Goal: Task Accomplishment & Management: Manage account settings

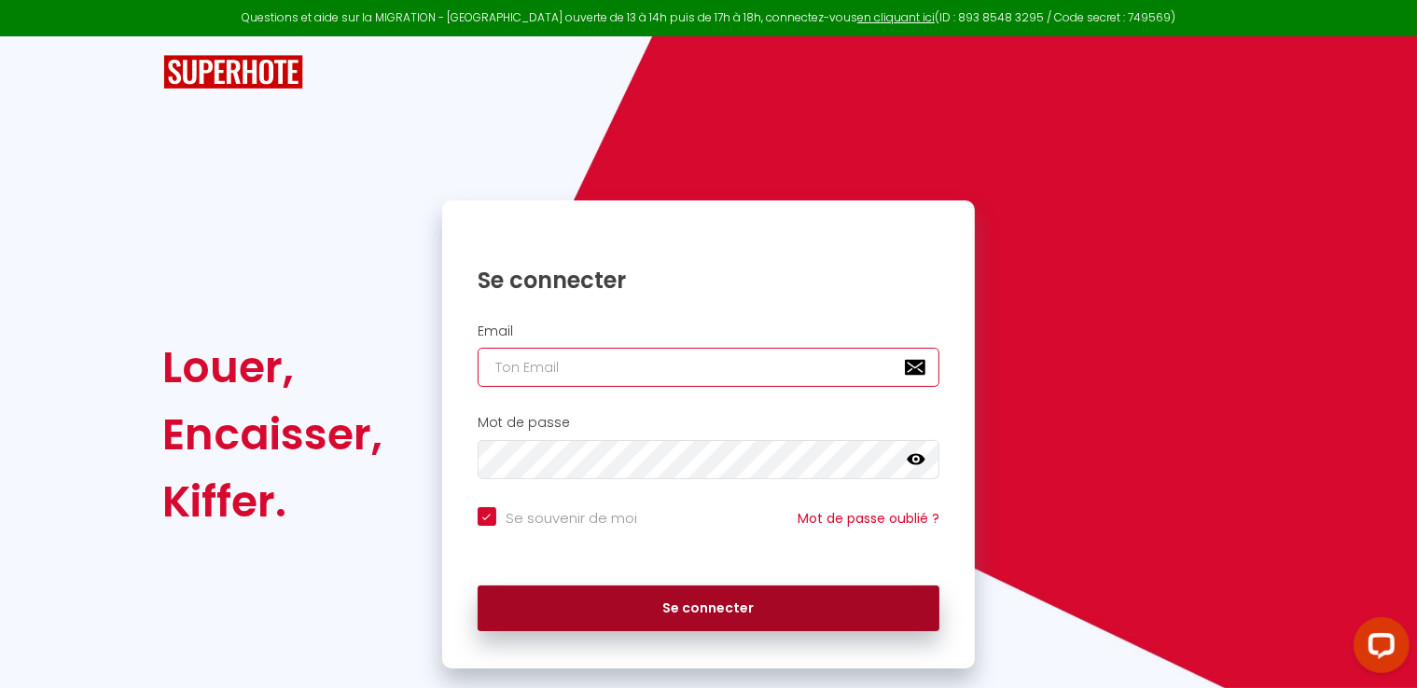
type input "[EMAIL_ADDRESS][DOMAIN_NAME]"
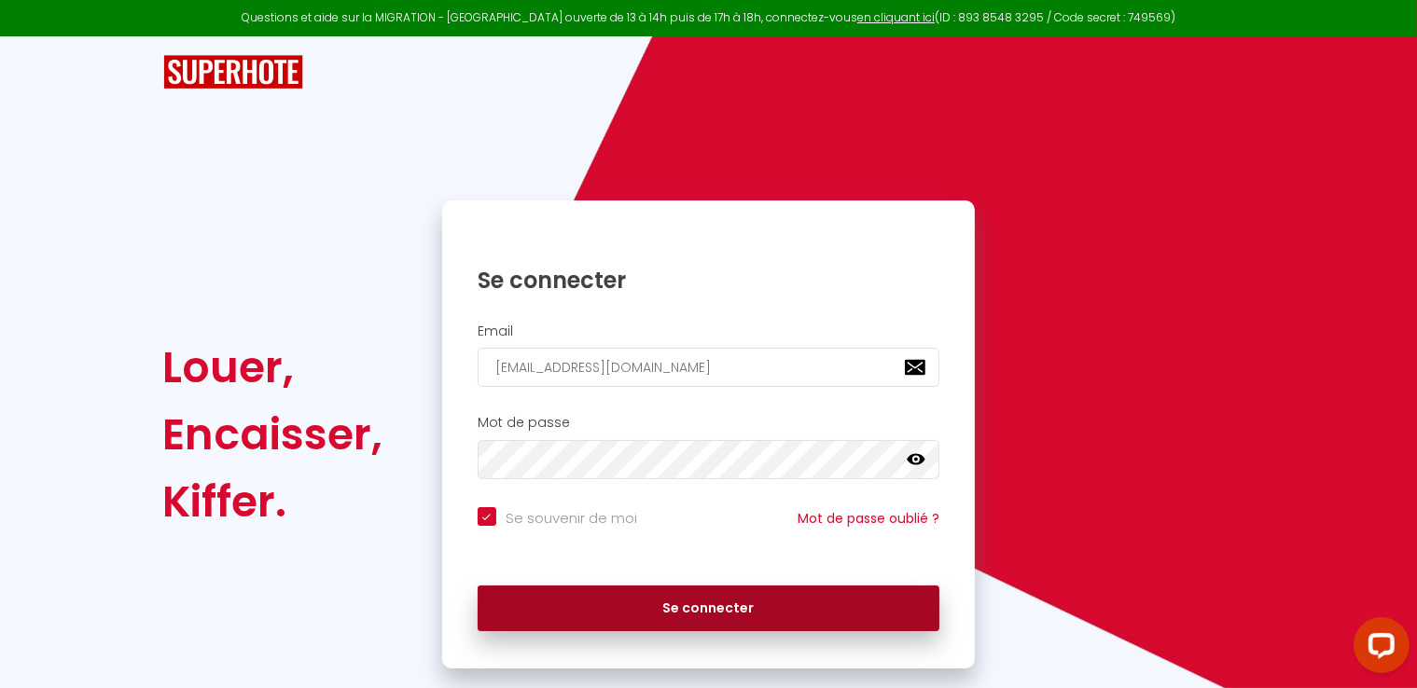
click at [701, 619] on button "Se connecter" at bounding box center [709, 609] width 463 height 47
checkbox input "true"
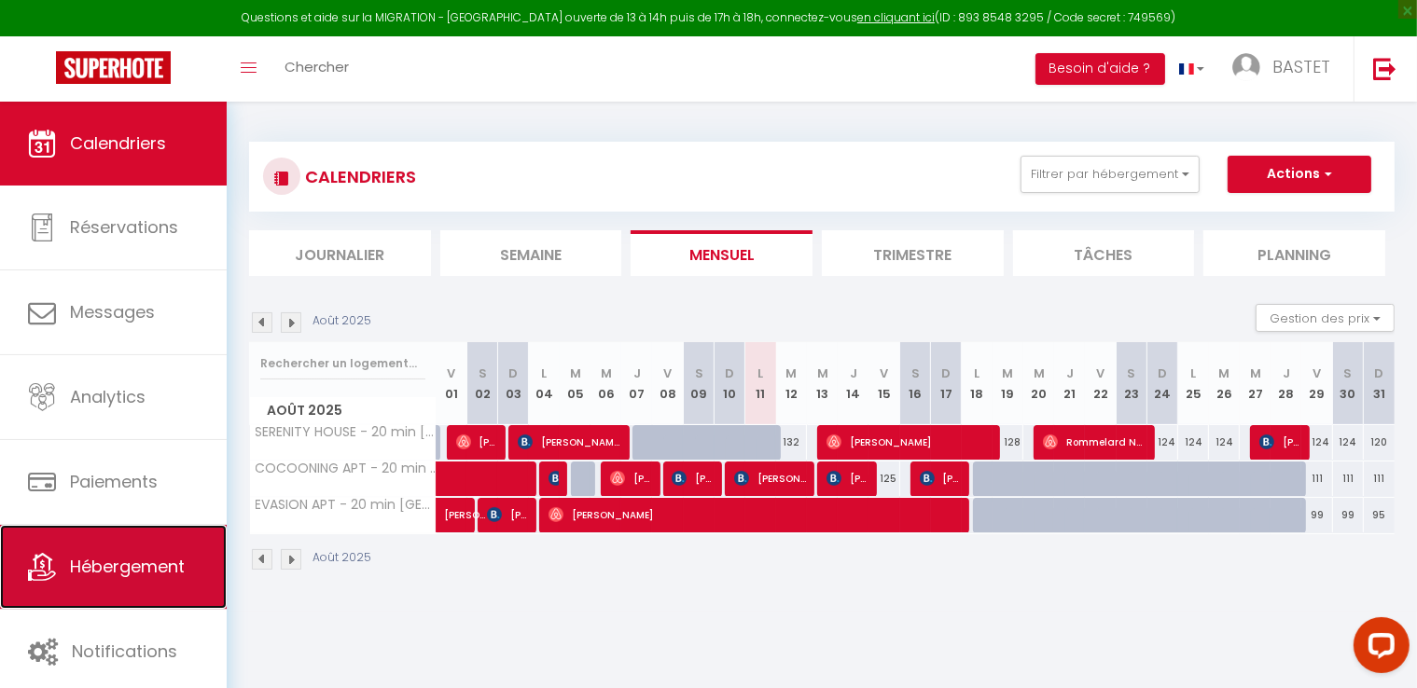
click at [130, 572] on span "Hébergement" at bounding box center [127, 566] width 115 height 23
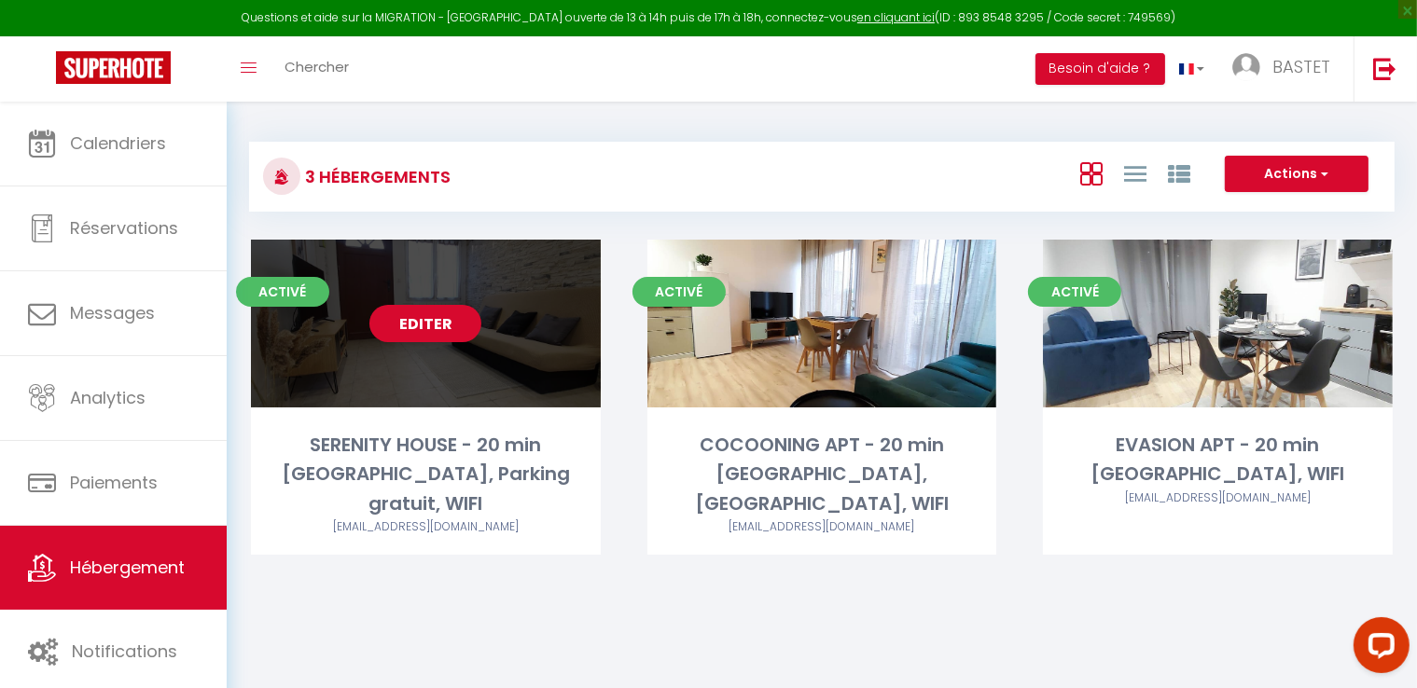
click at [424, 325] on link "Editer" at bounding box center [425, 323] width 112 height 37
select select "3"
select select "2"
select select "1"
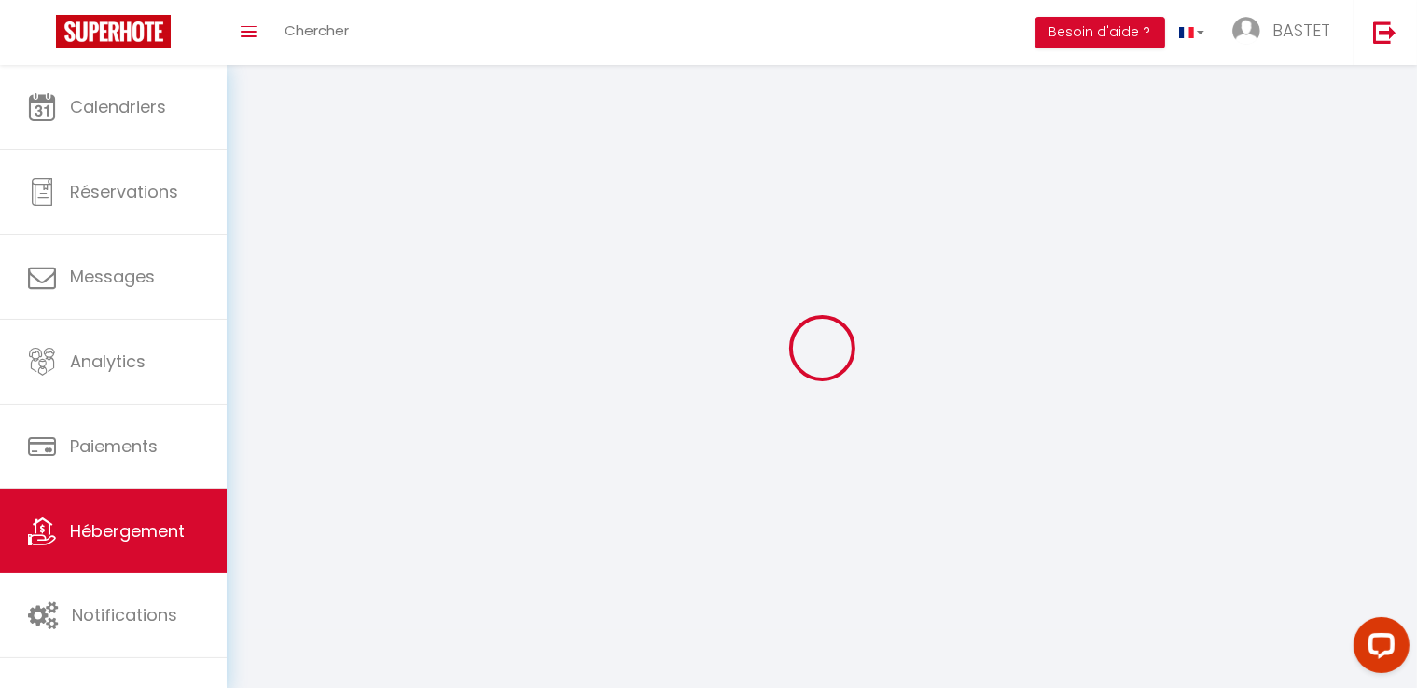
select select
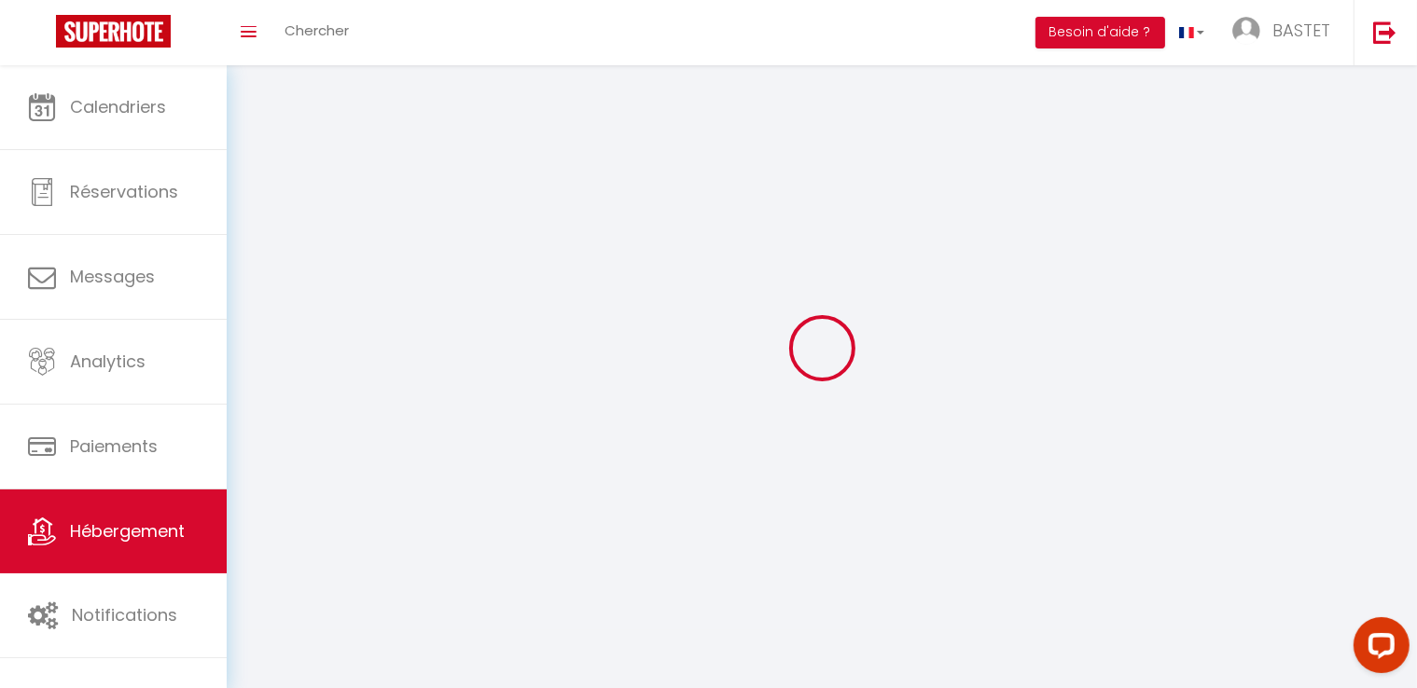
select select
checkbox input "false"
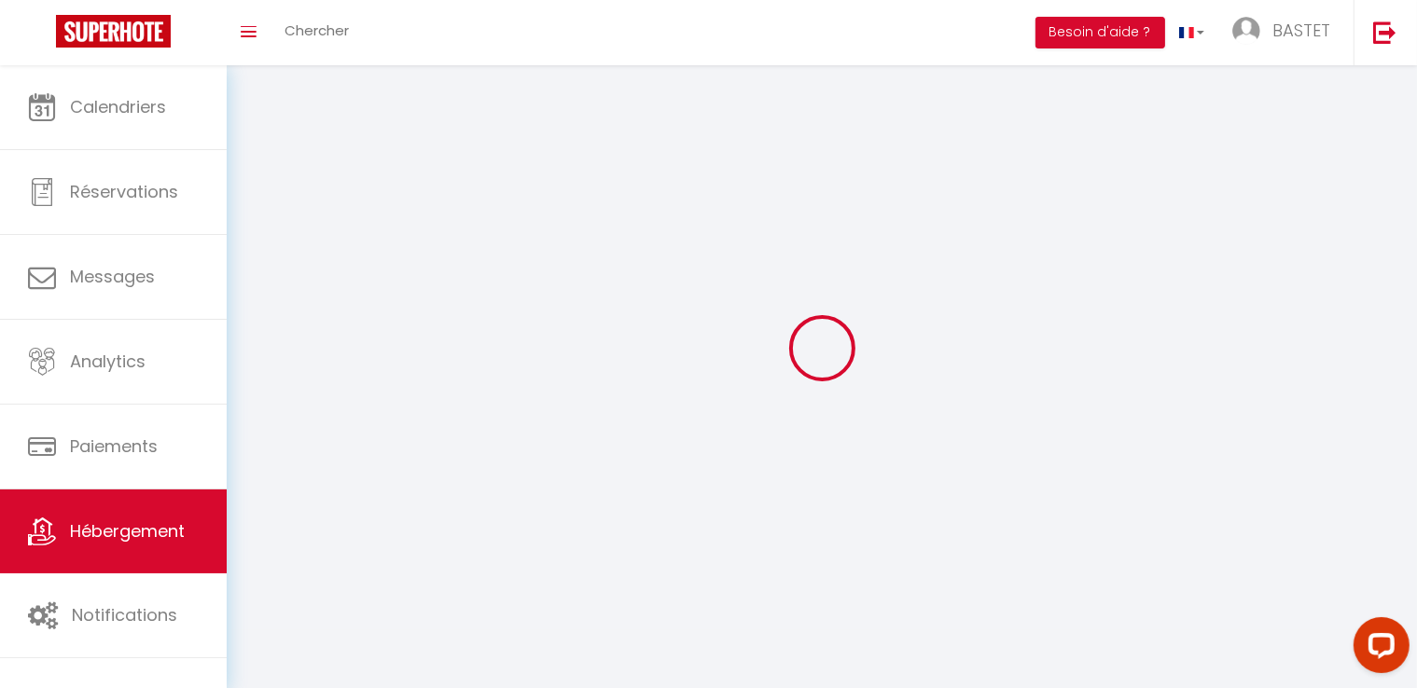
select select
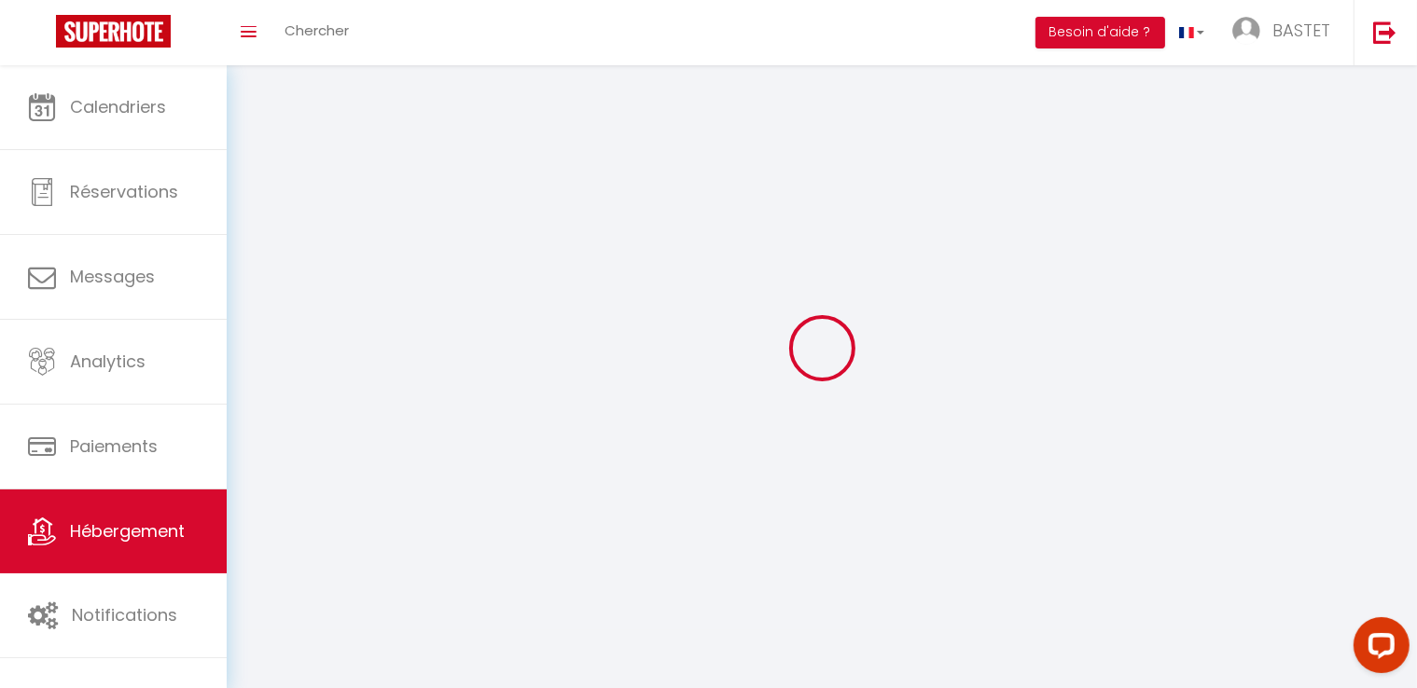
select select
checkbox input "false"
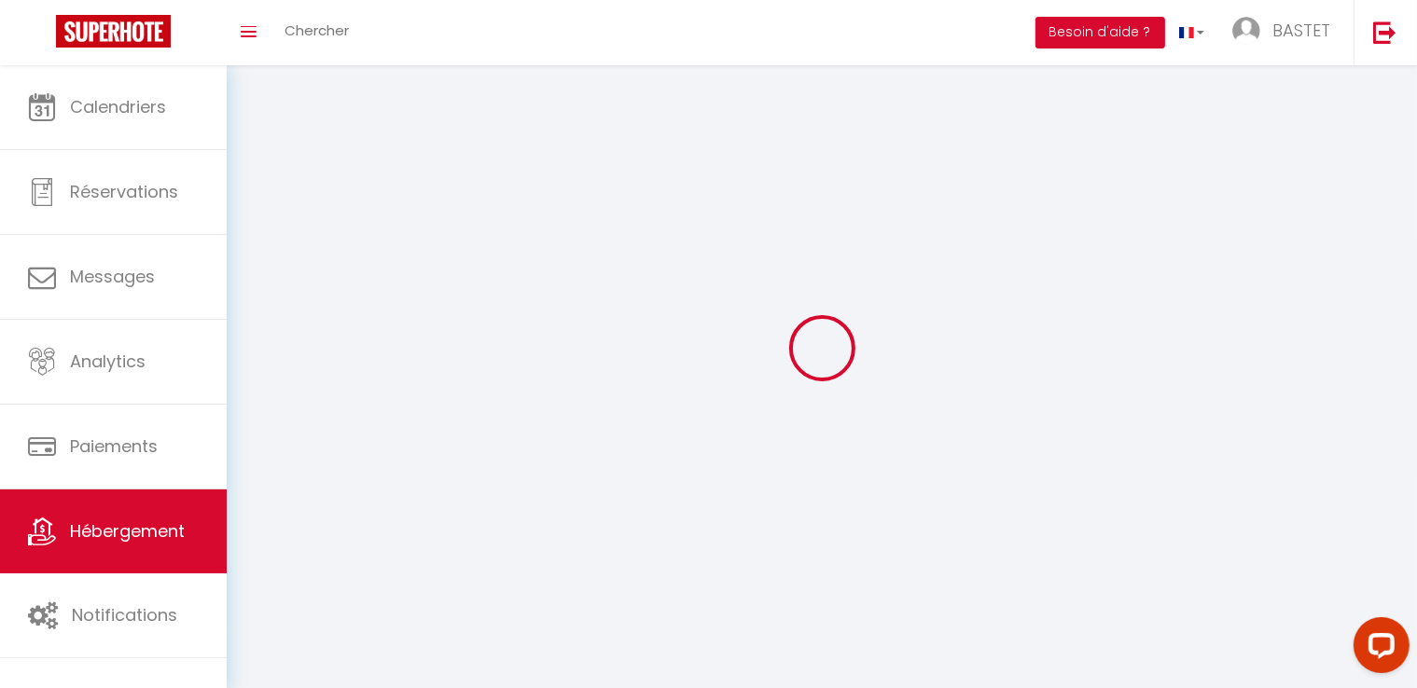
checkbox input "false"
select select
select select "1"
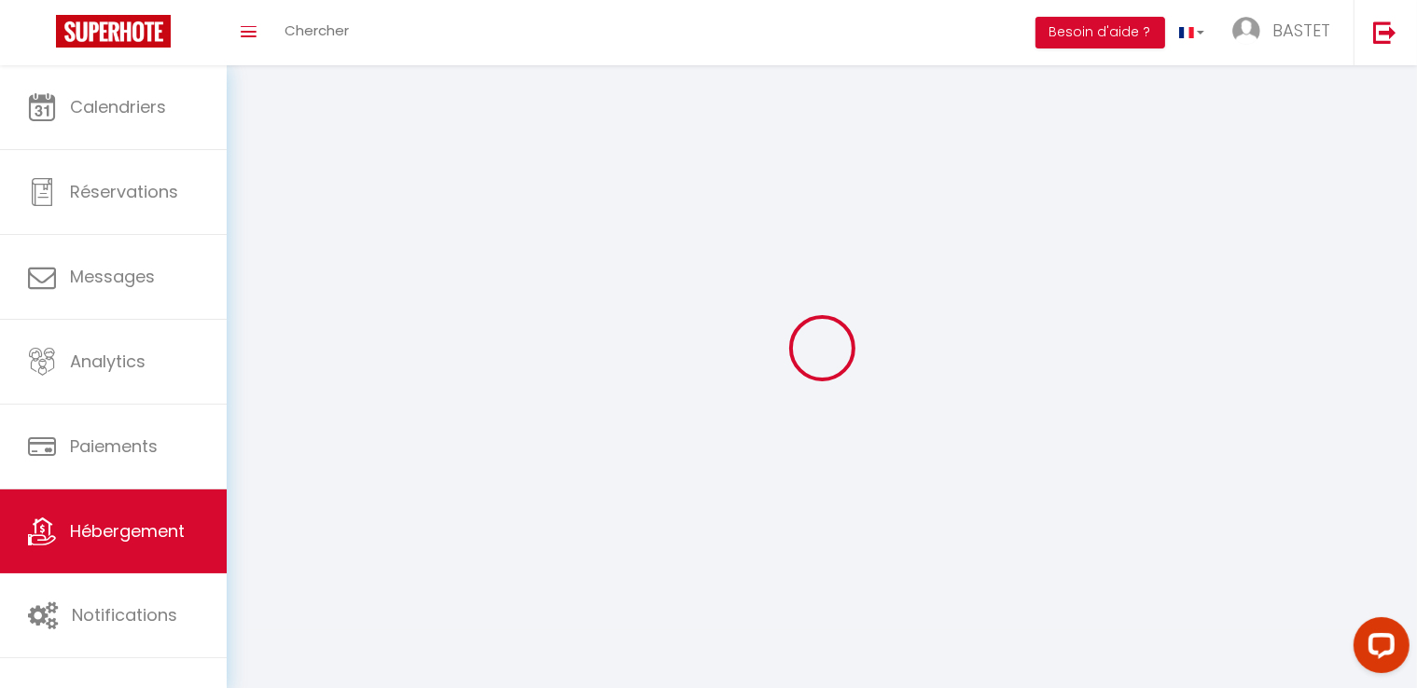
select select "28"
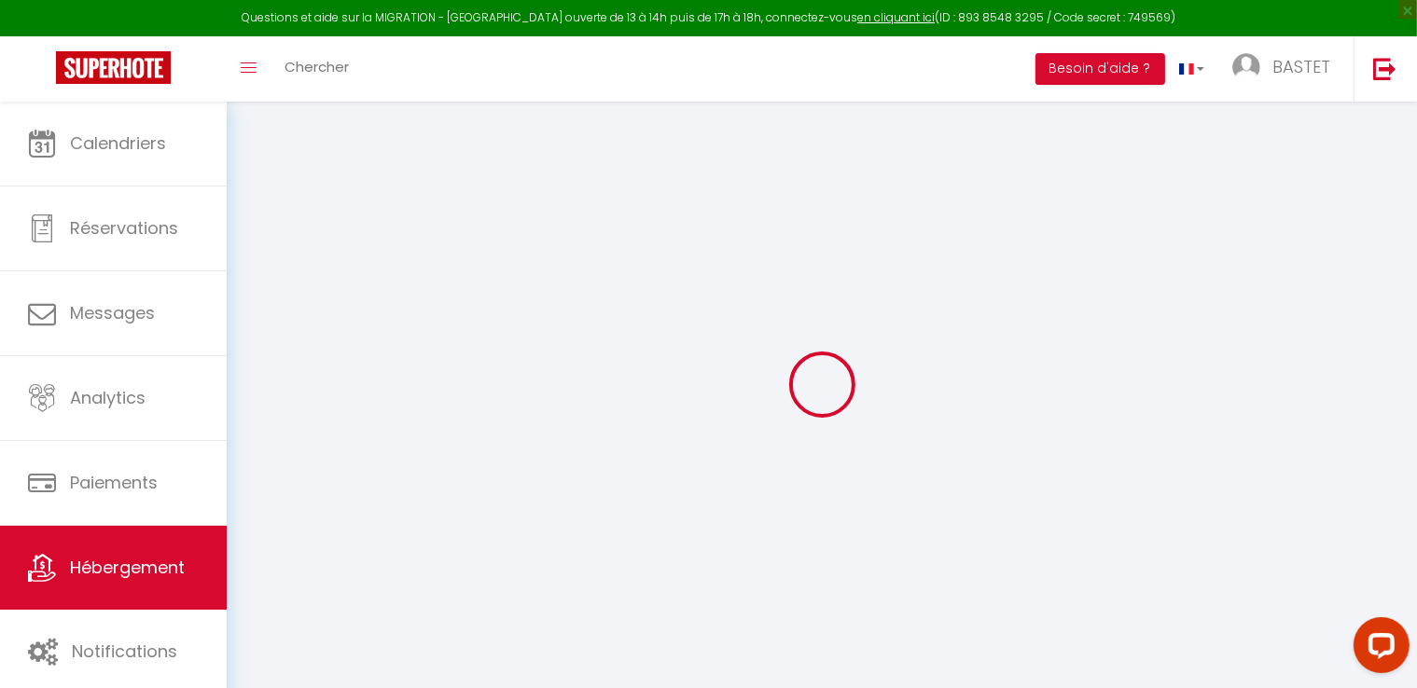
select select
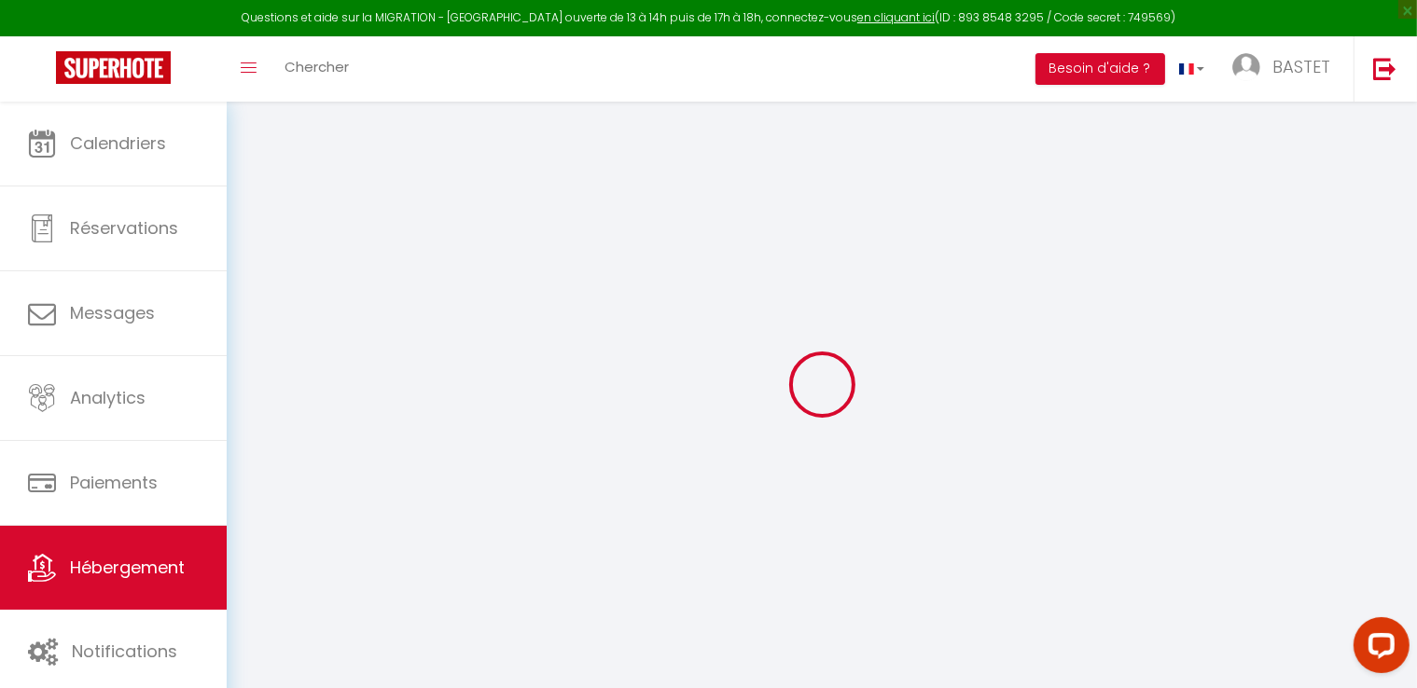
select select
checkbox input "false"
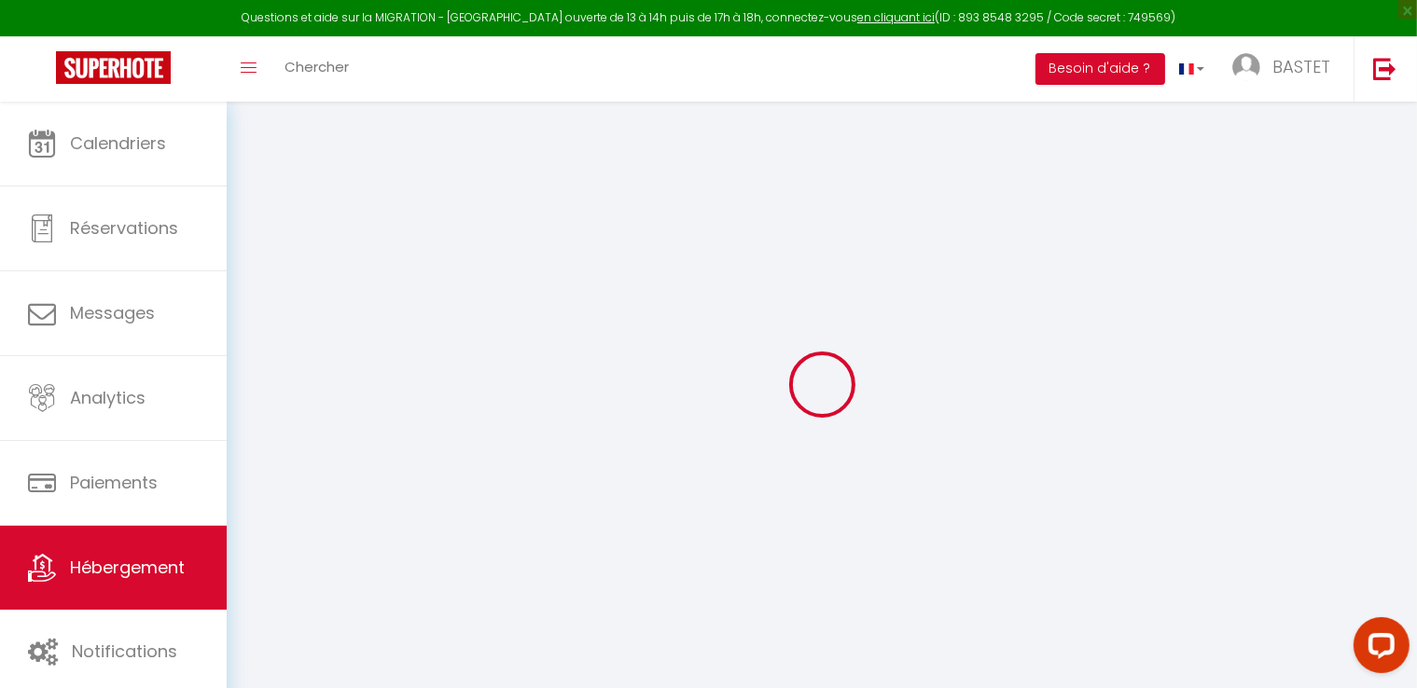
select select
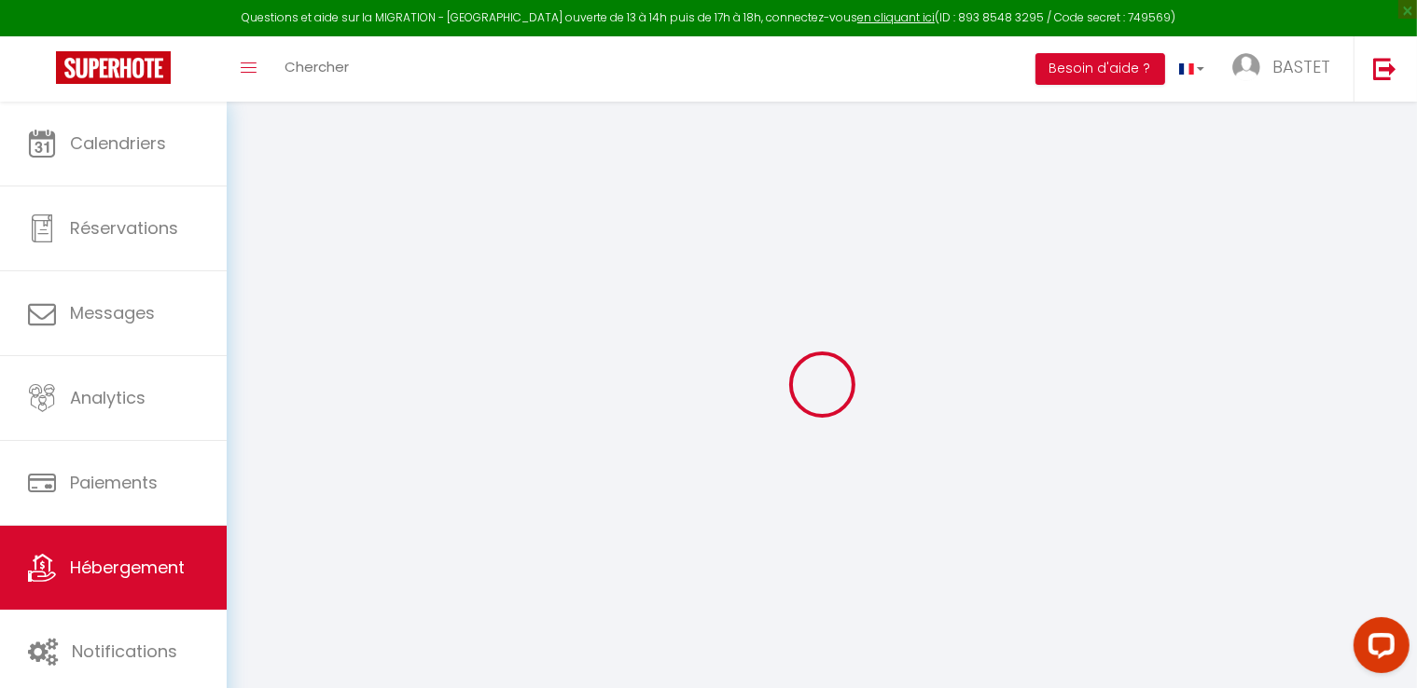
select select
checkbox input "false"
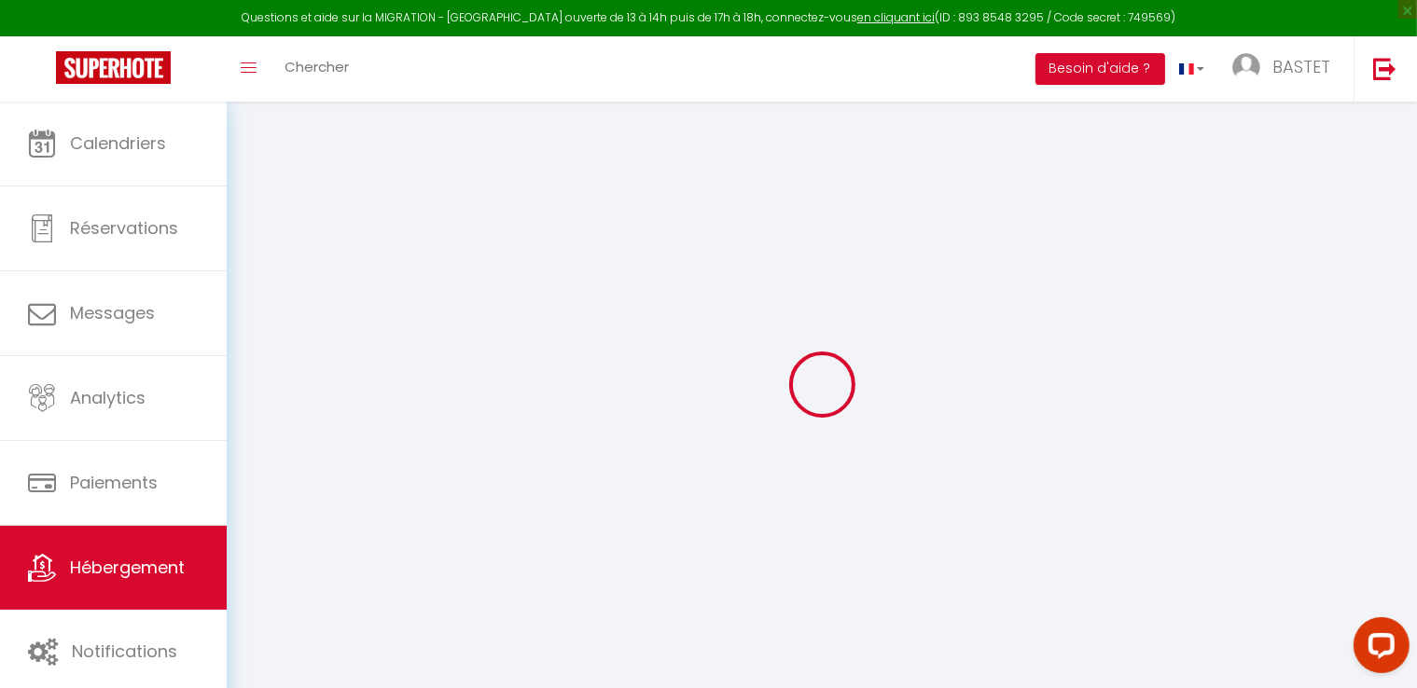
checkbox input "false"
select select
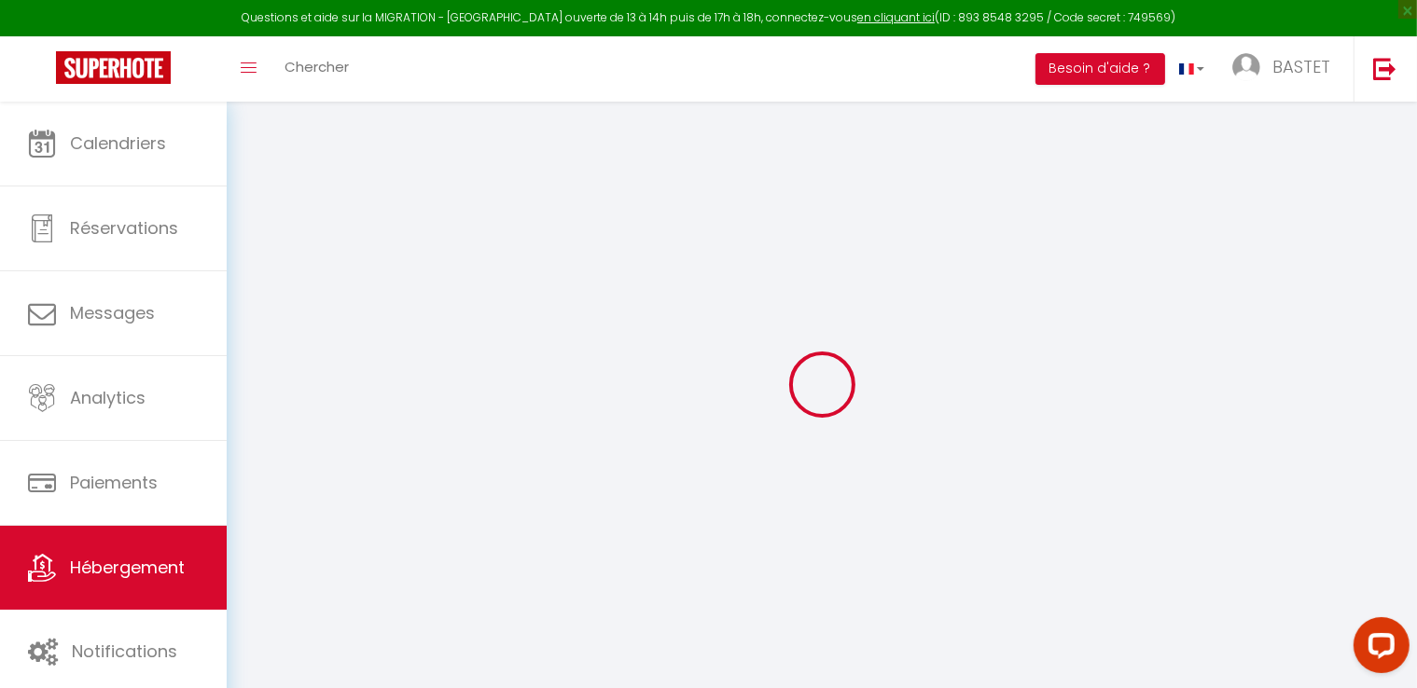
select select
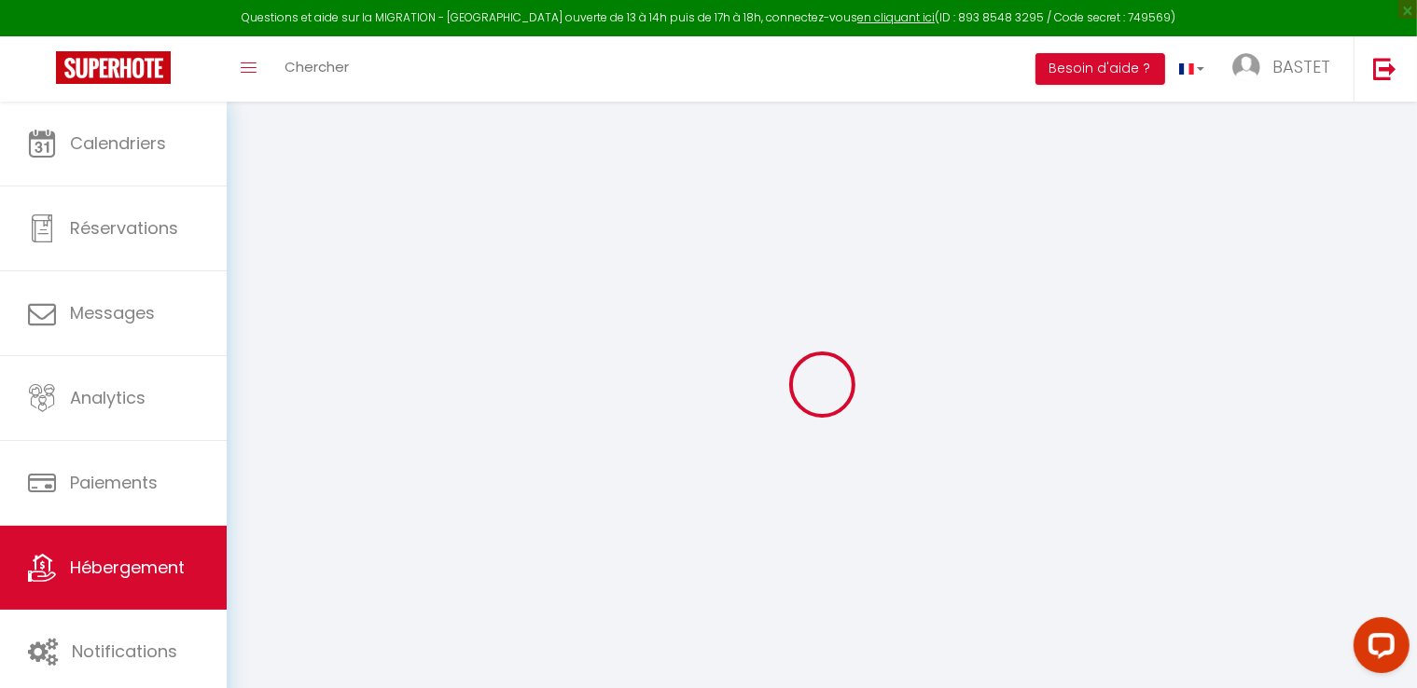
checkbox input "false"
select select
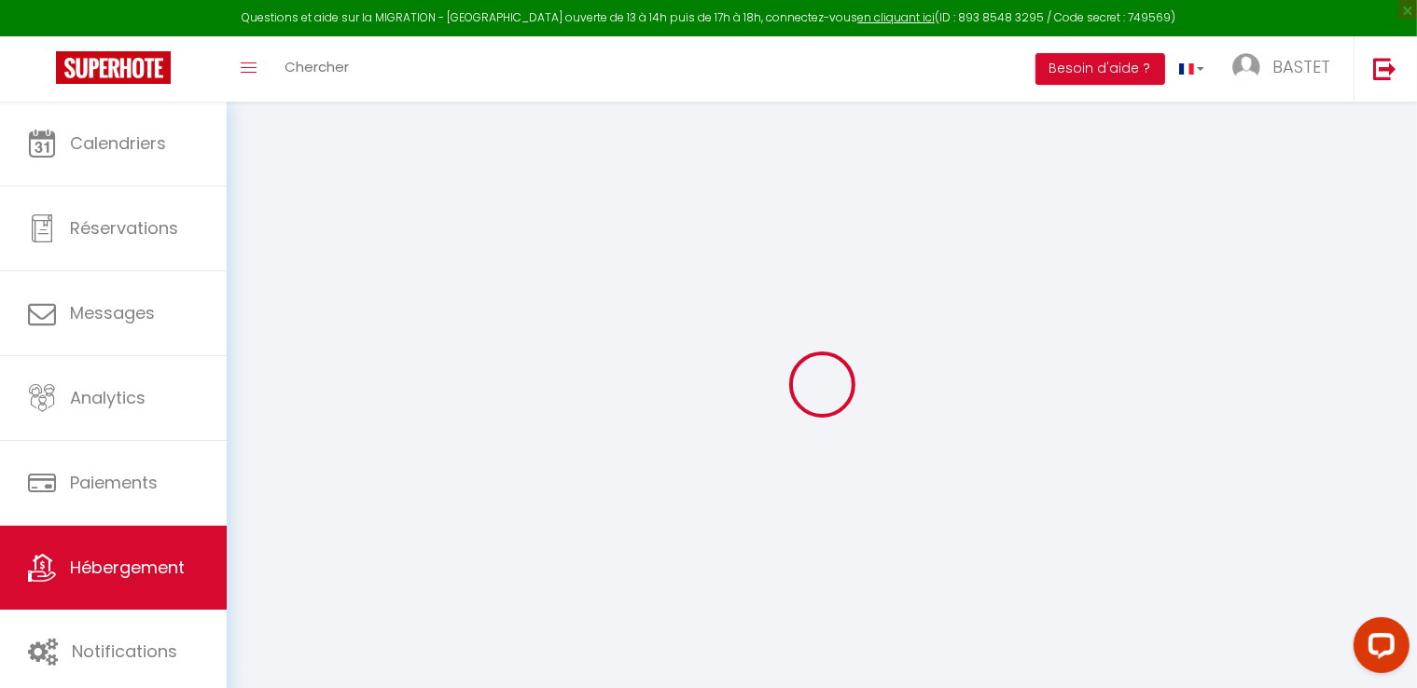
select select
type input "SERENITY HOUSE - 20 min [GEOGRAPHIC_DATA], Parking gratuit, WIFI"
type input "BASTET"
type input "HOME"
type input "[STREET_ADDRESS][PERSON_NAME]"
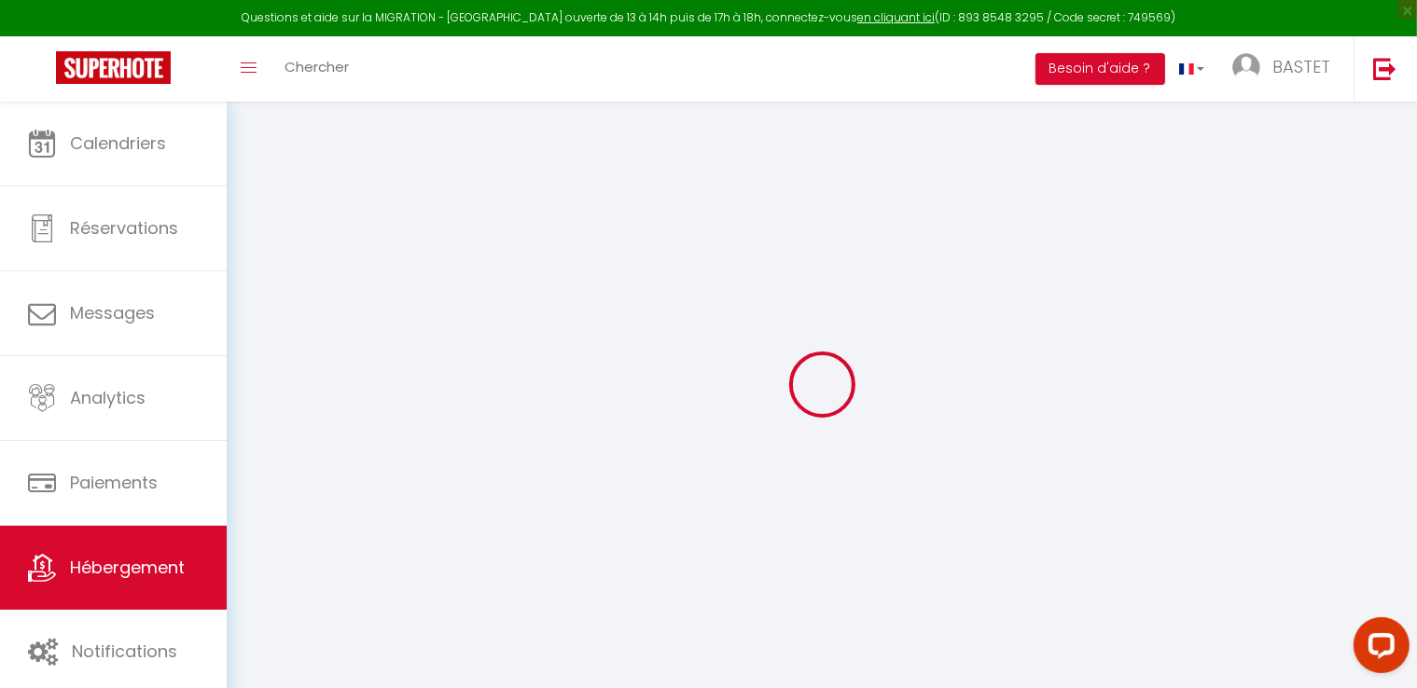
type input "75012"
type input "[GEOGRAPHIC_DATA]"
select select "houses"
select select "6"
select select "1"
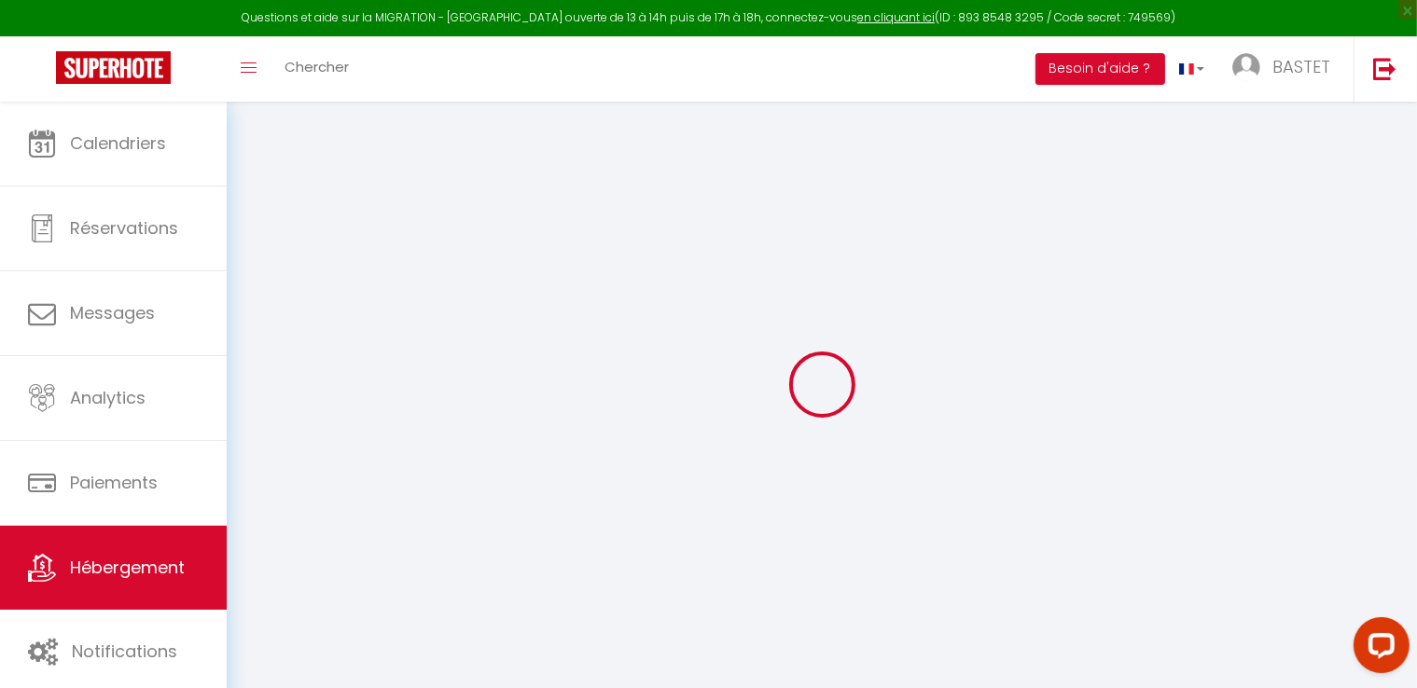
type input "85"
type input "40"
type input "700"
select select
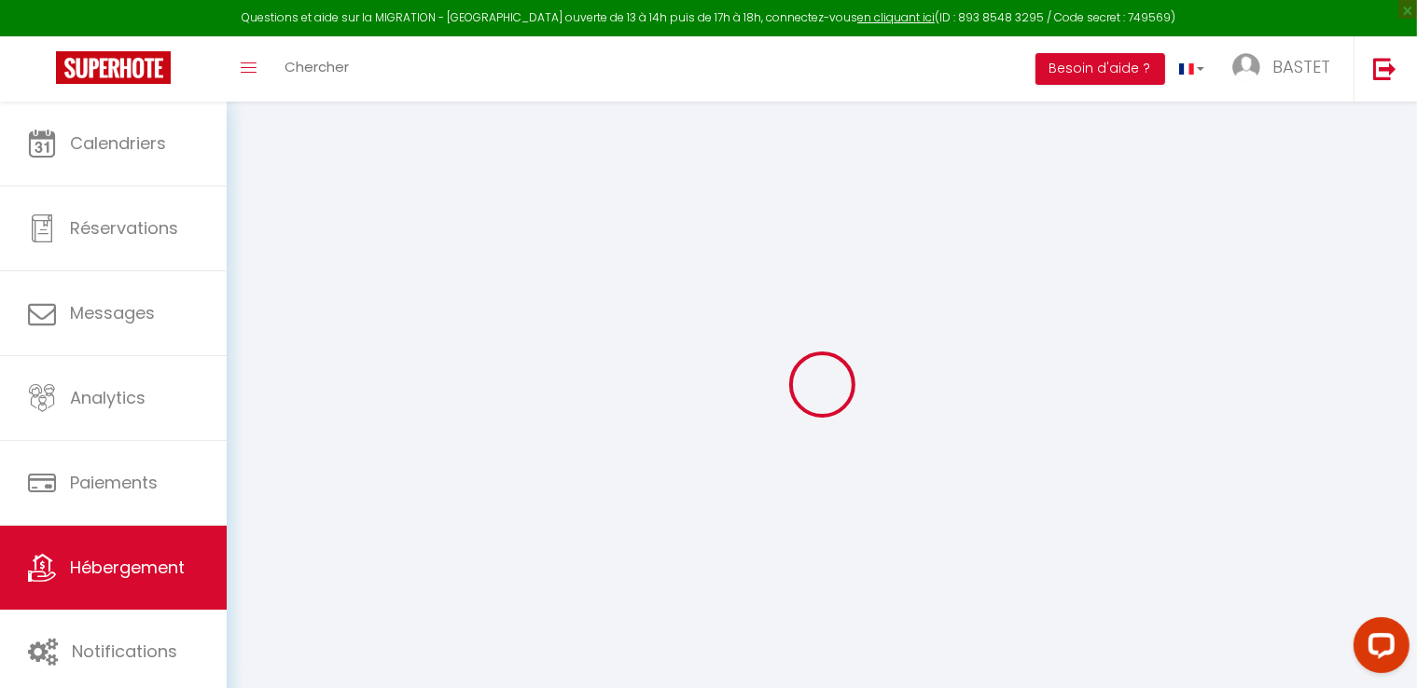
select select
type input "[STREET_ADDRESS]"
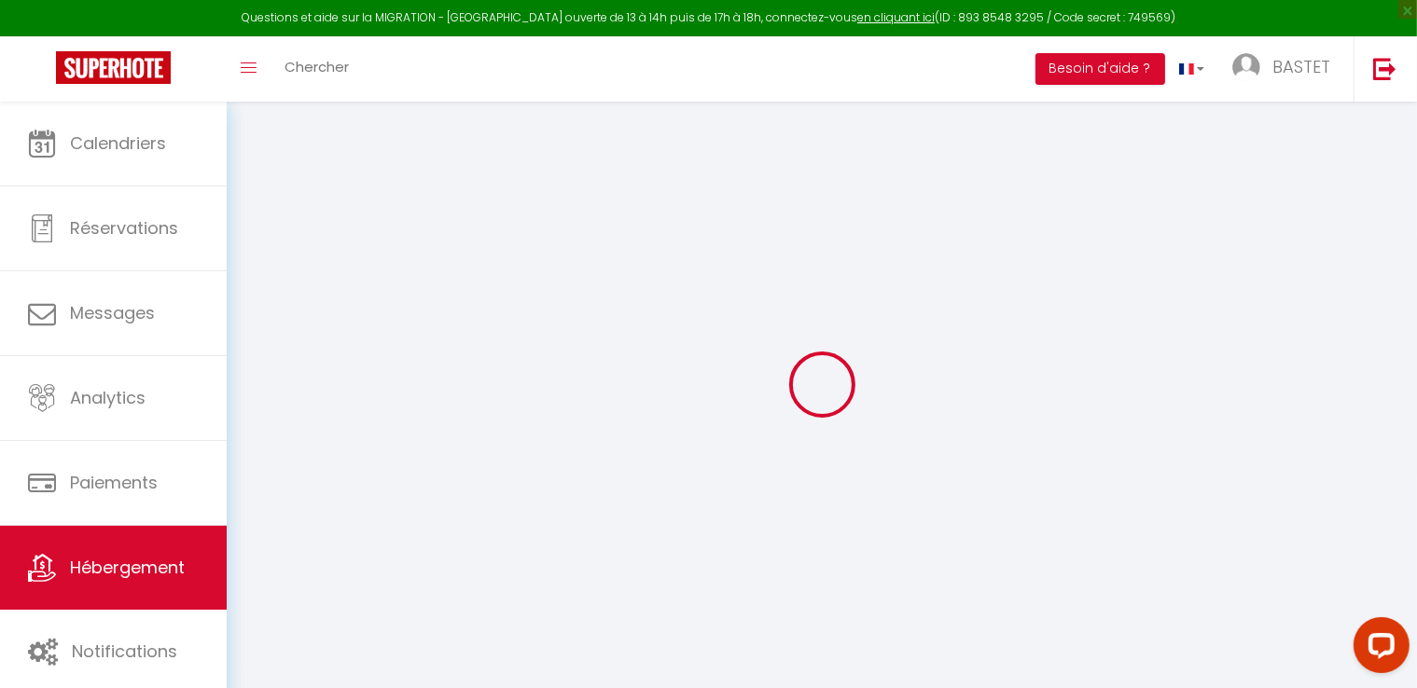
type input "94310"
type input "ORLY"
type input "[EMAIL_ADDRESS][DOMAIN_NAME]"
select select
checkbox input "false"
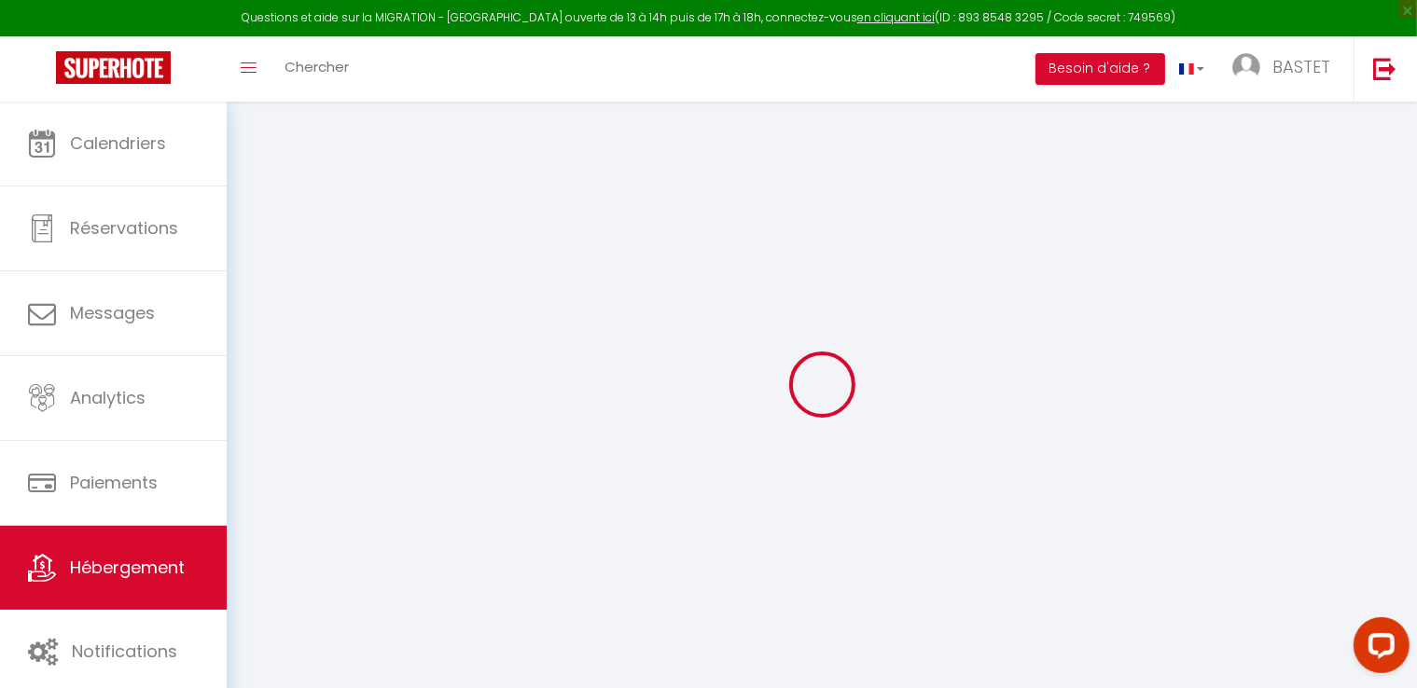
checkbox input "false"
select select
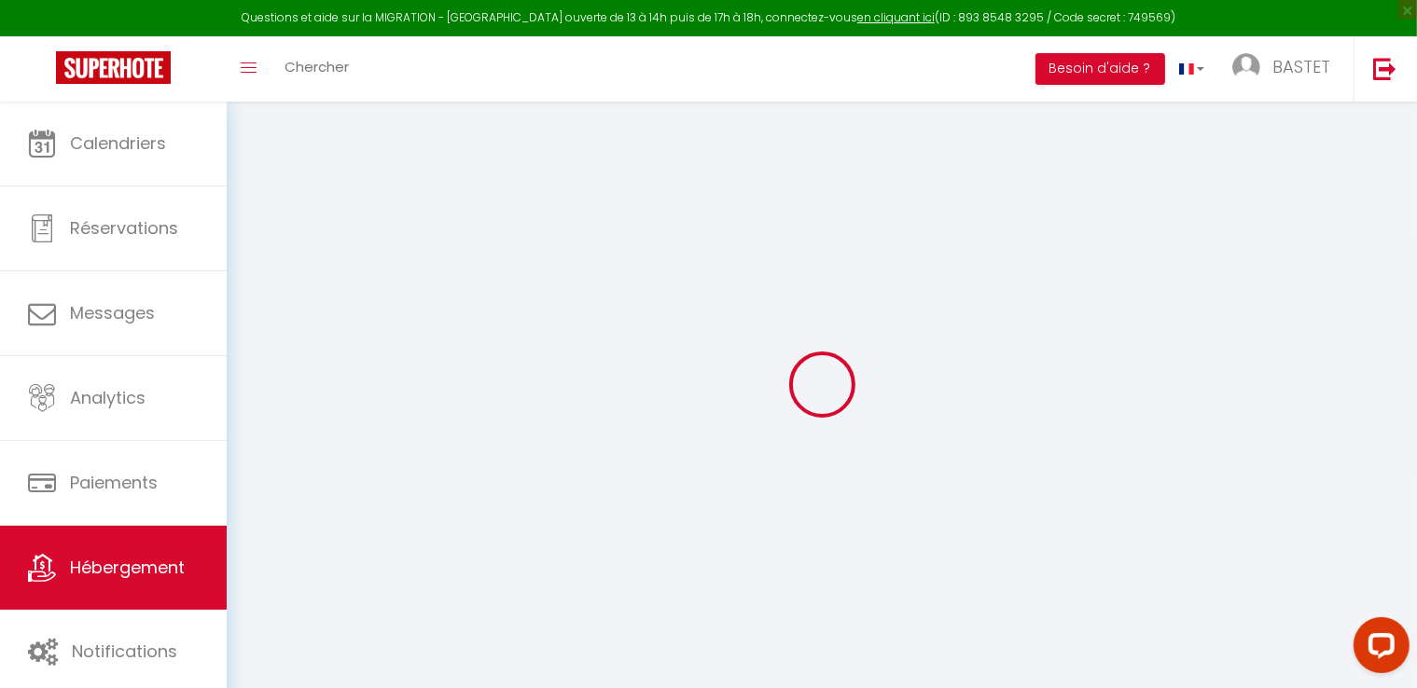
type input "0"
select select
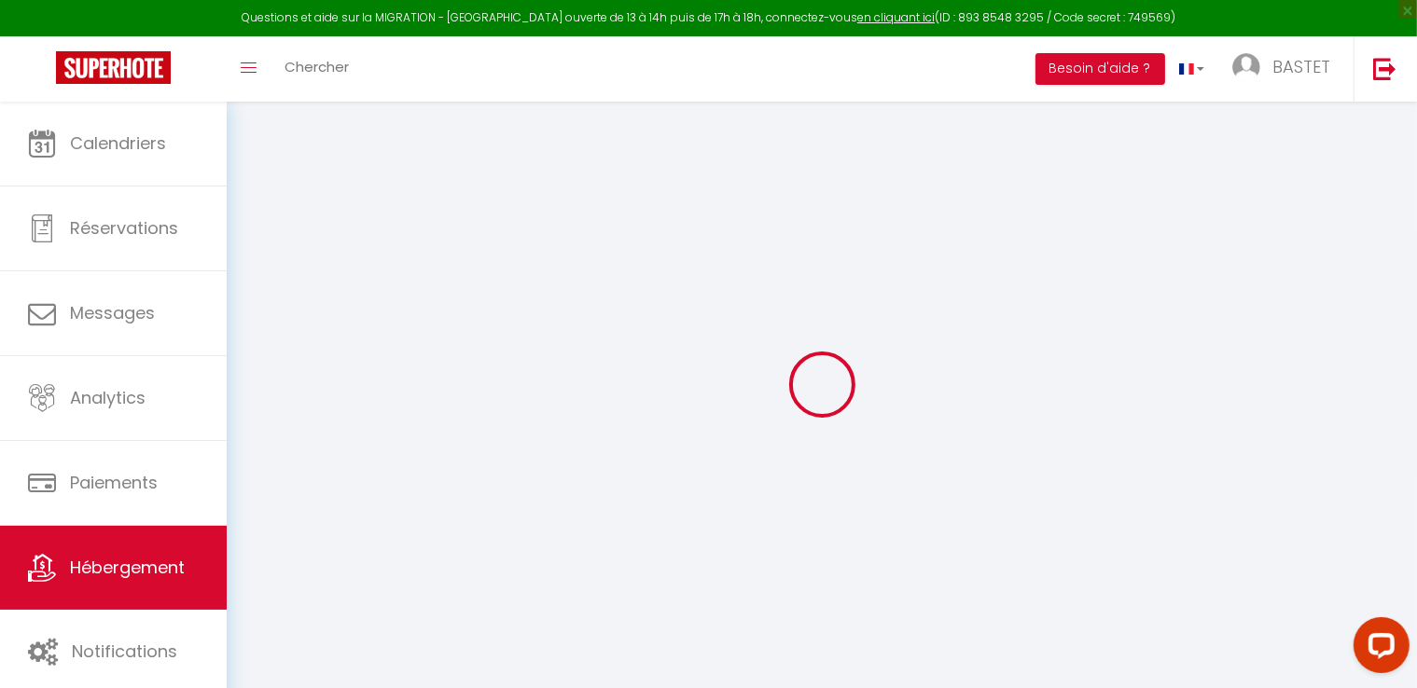
select select
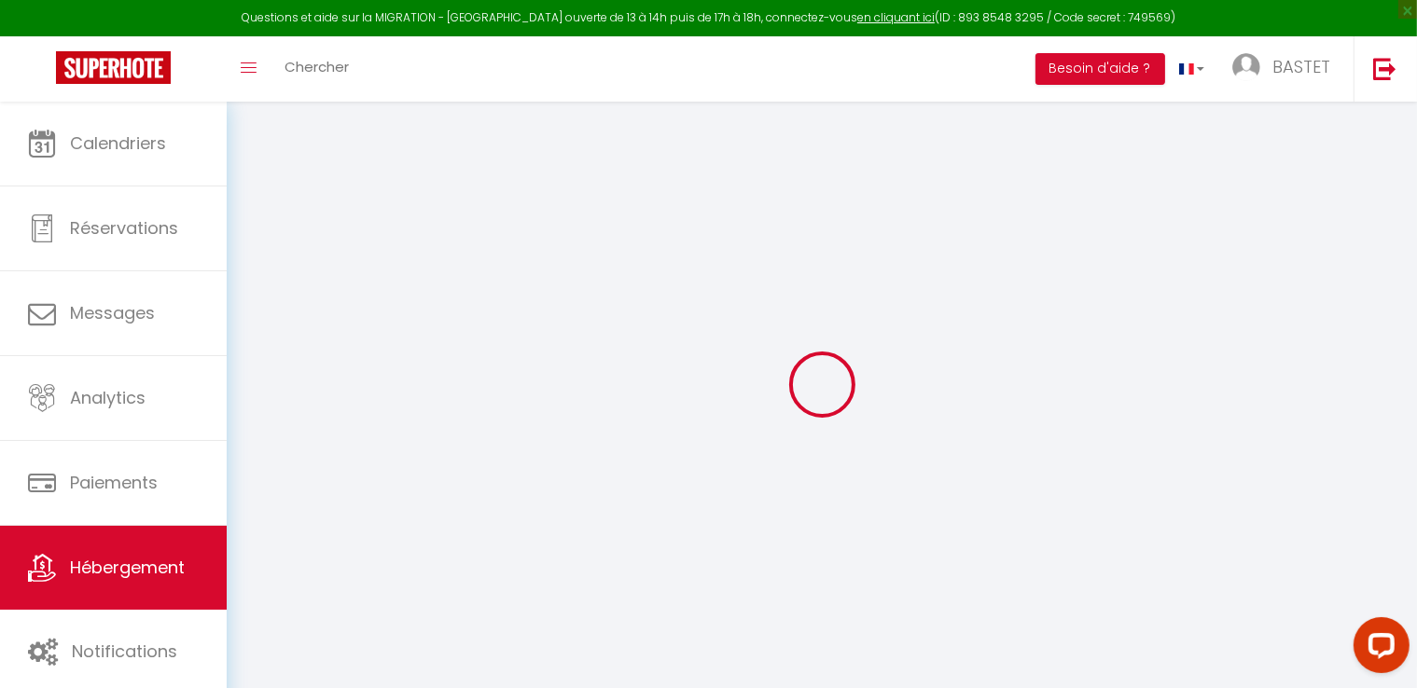
select select
checkbox input "false"
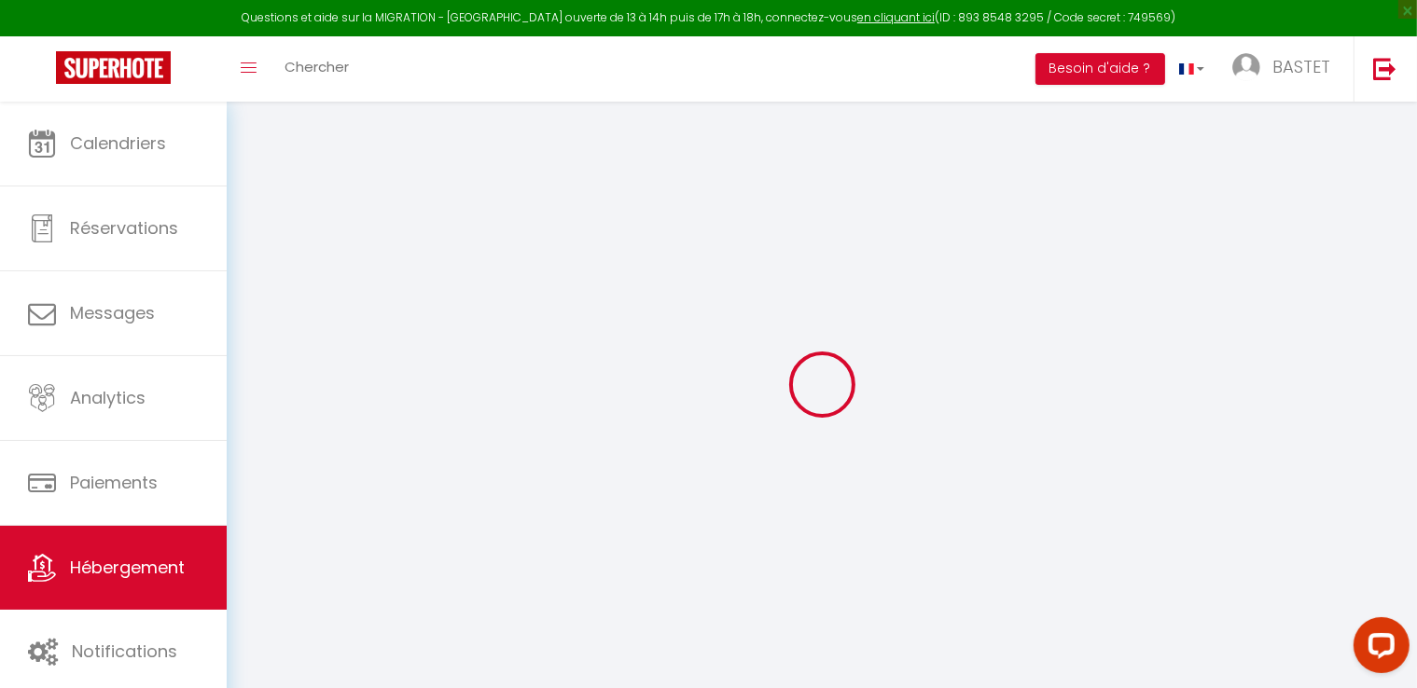
select select
checkbox input "false"
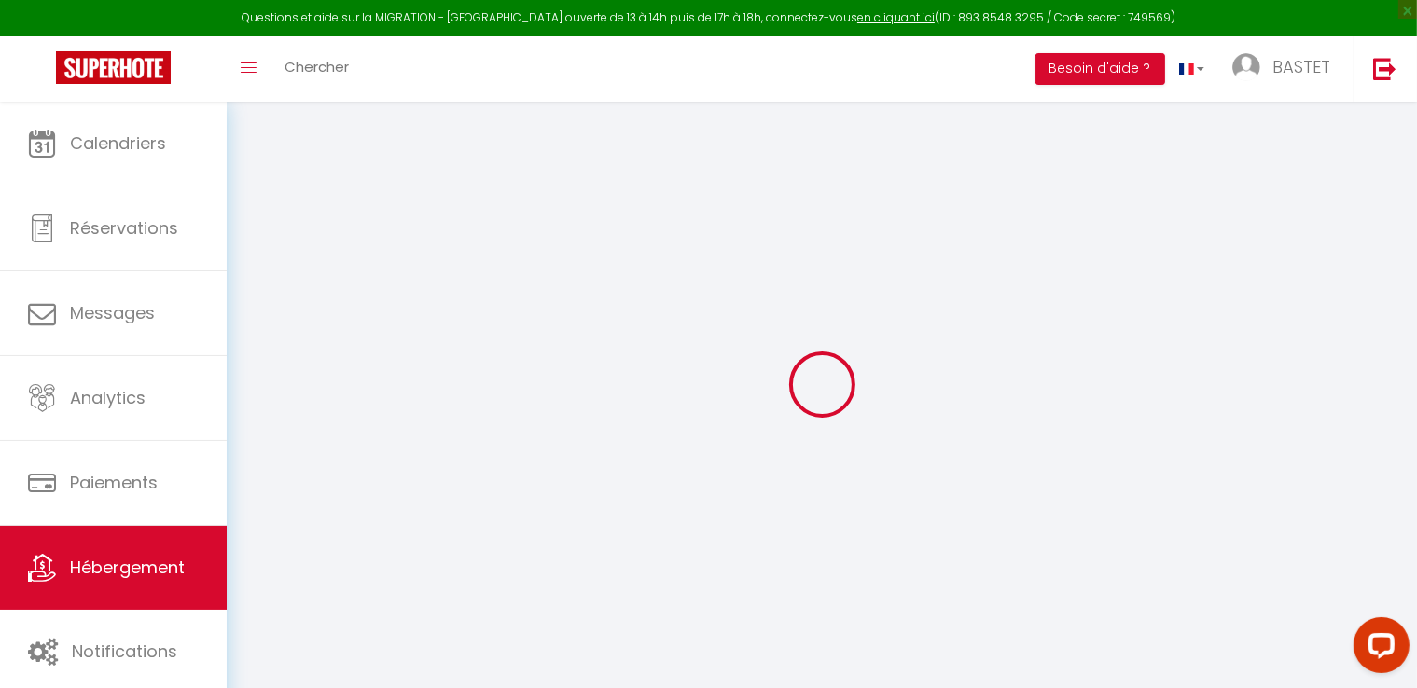
select select "townhouse"
select select "16:00"
select select
select select "11:00"
select select "30"
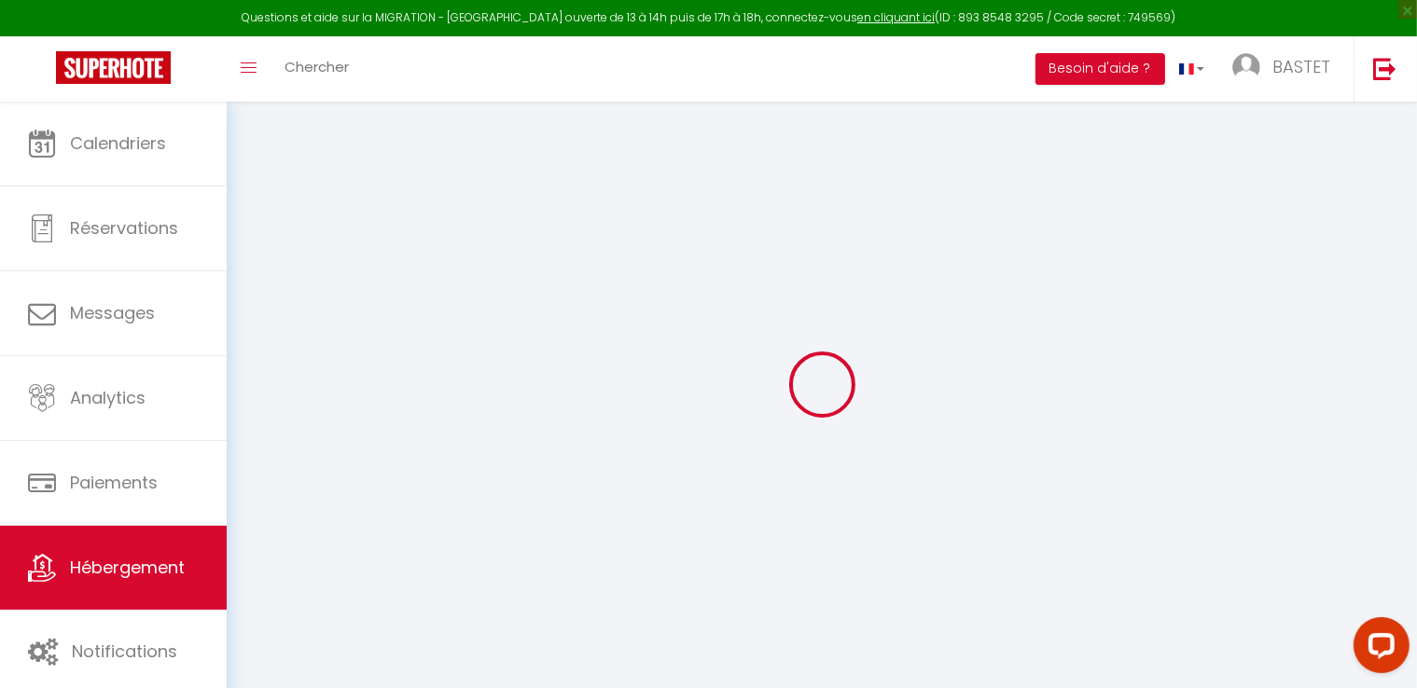
select select "120"
select select "21:00"
select select
checkbox input "false"
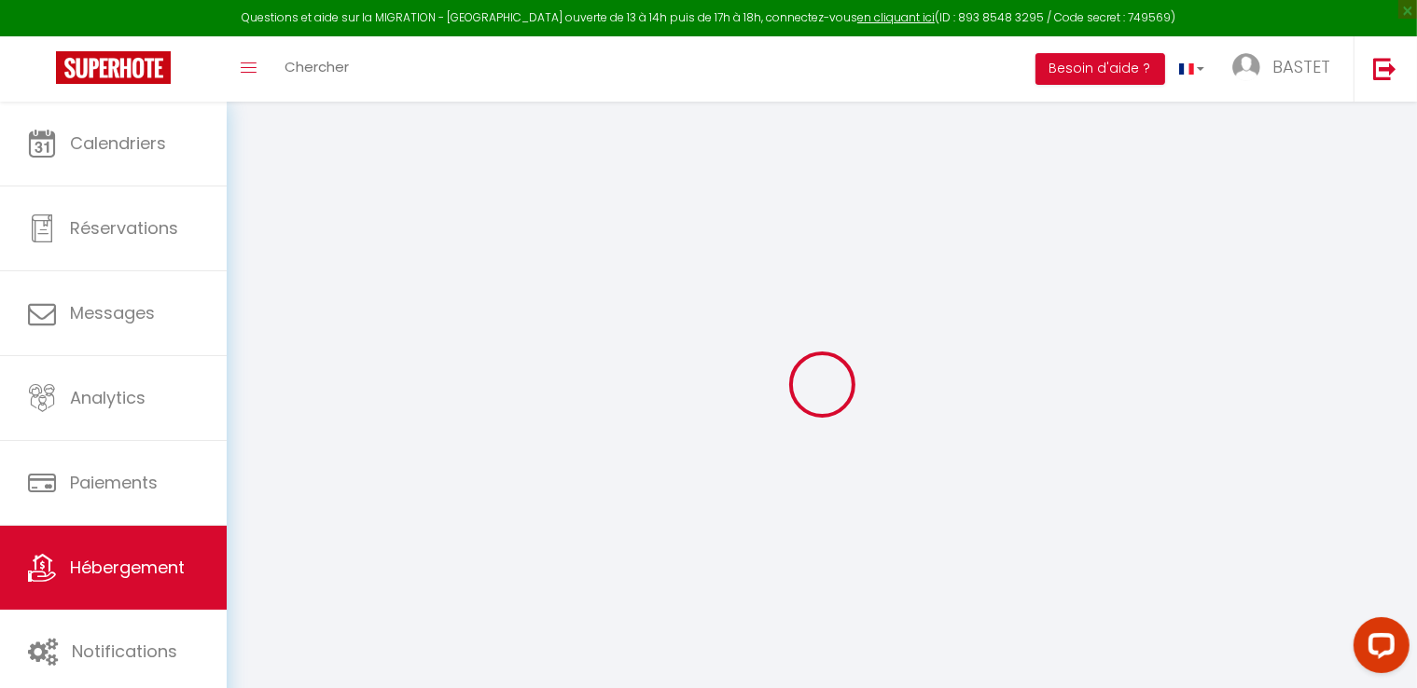
checkbox input "false"
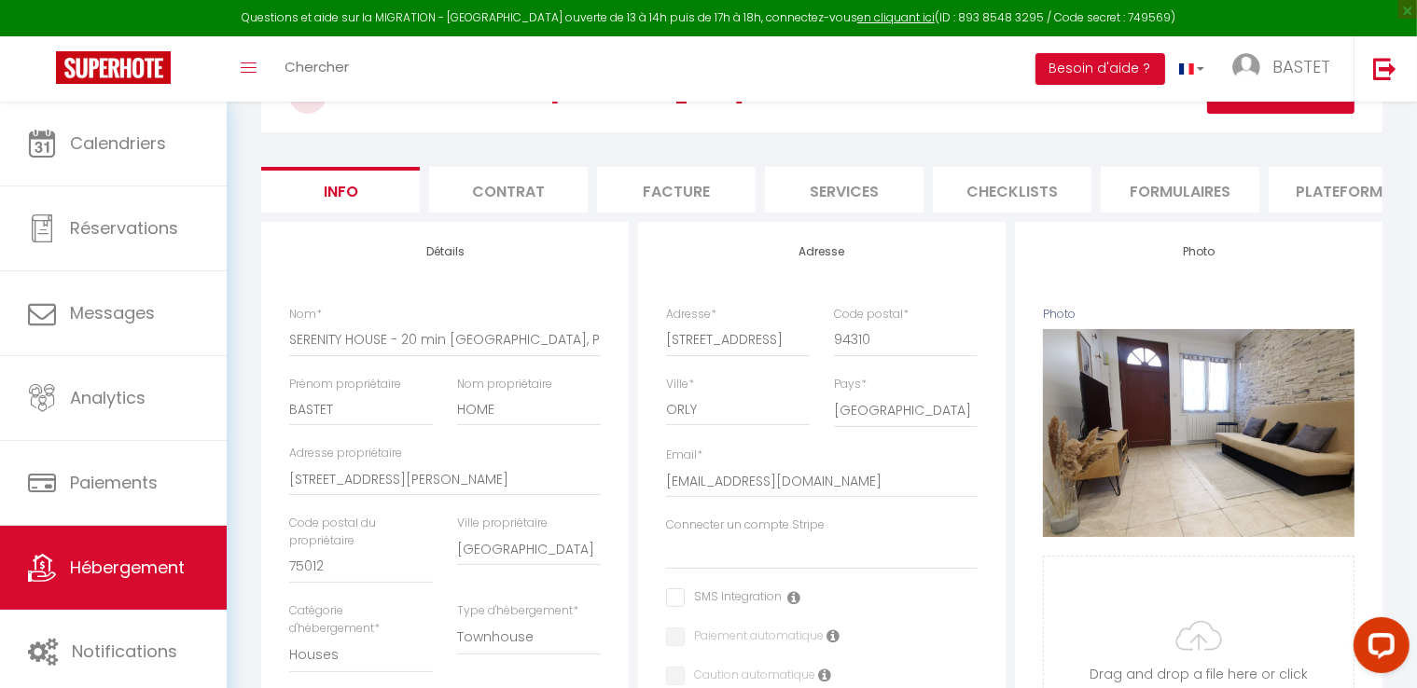
scroll to position [108, 0]
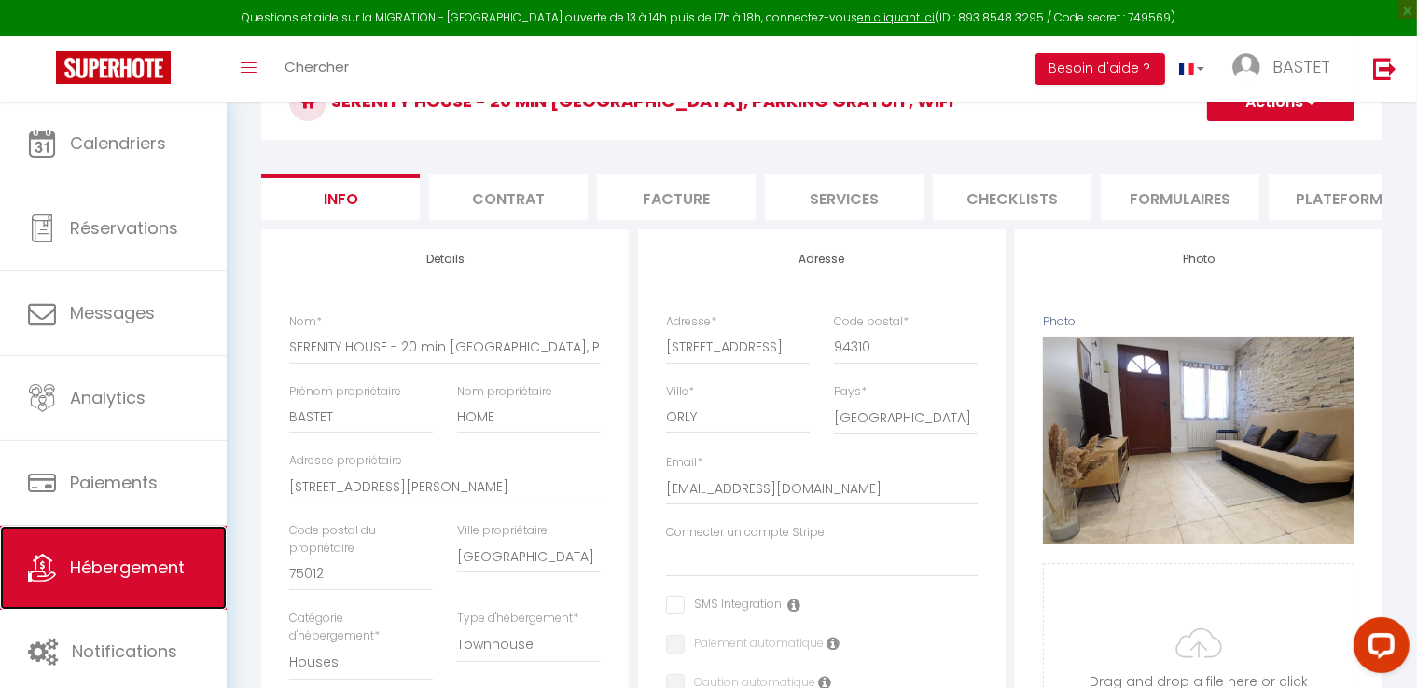
click at [154, 563] on span "Hébergement" at bounding box center [127, 567] width 115 height 23
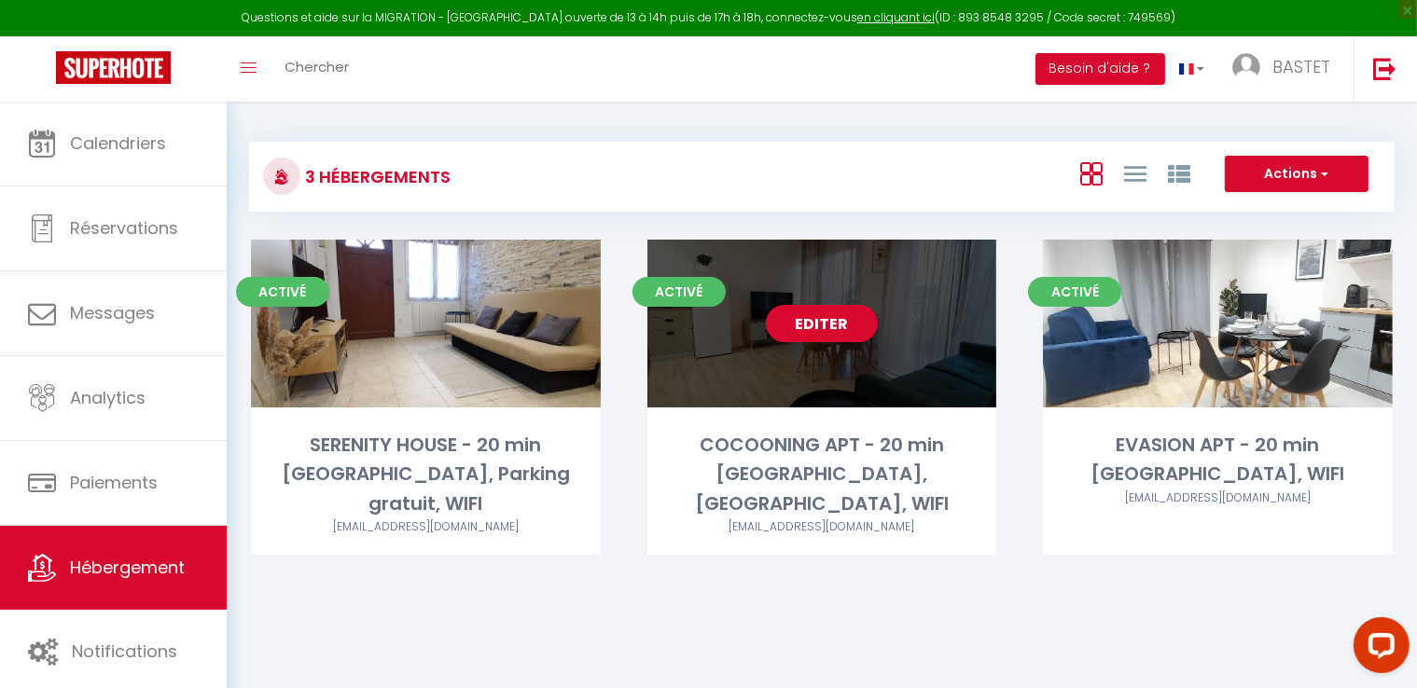
click at [843, 321] on link "Editer" at bounding box center [822, 323] width 112 height 37
select select "3"
select select "2"
select select "1"
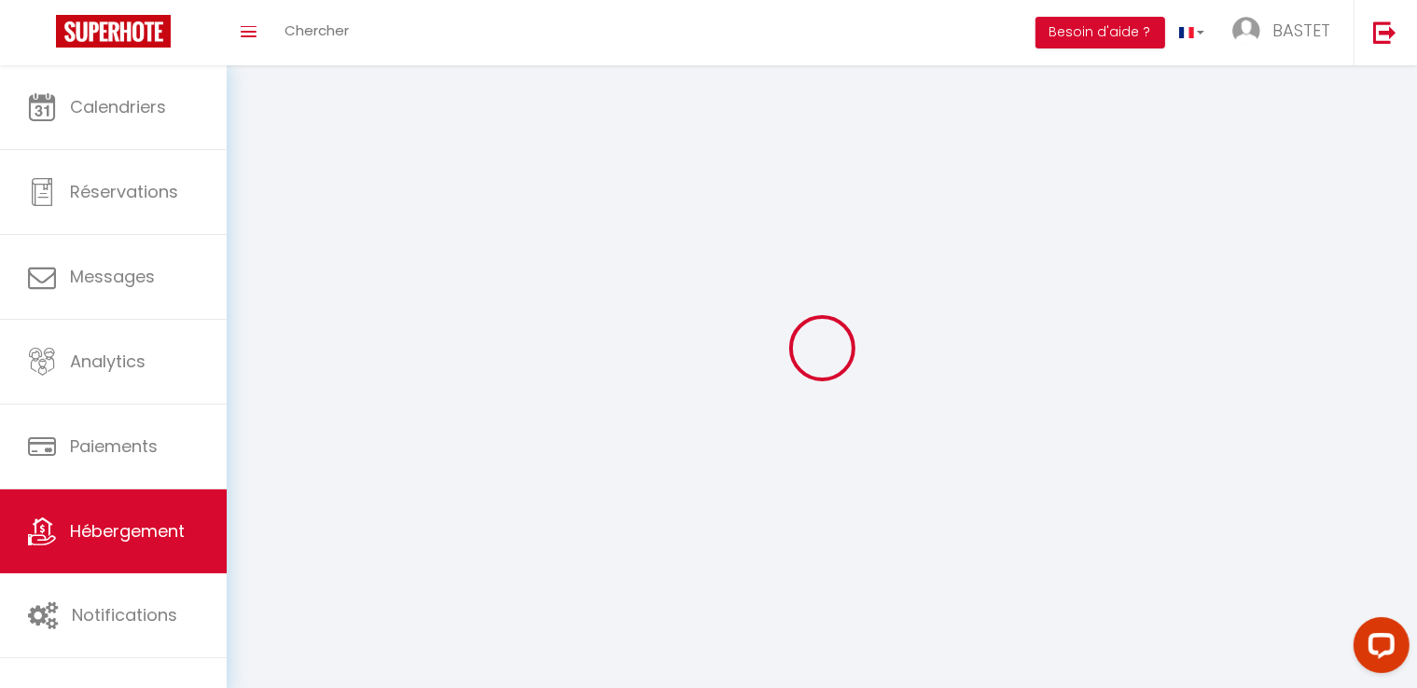
select select
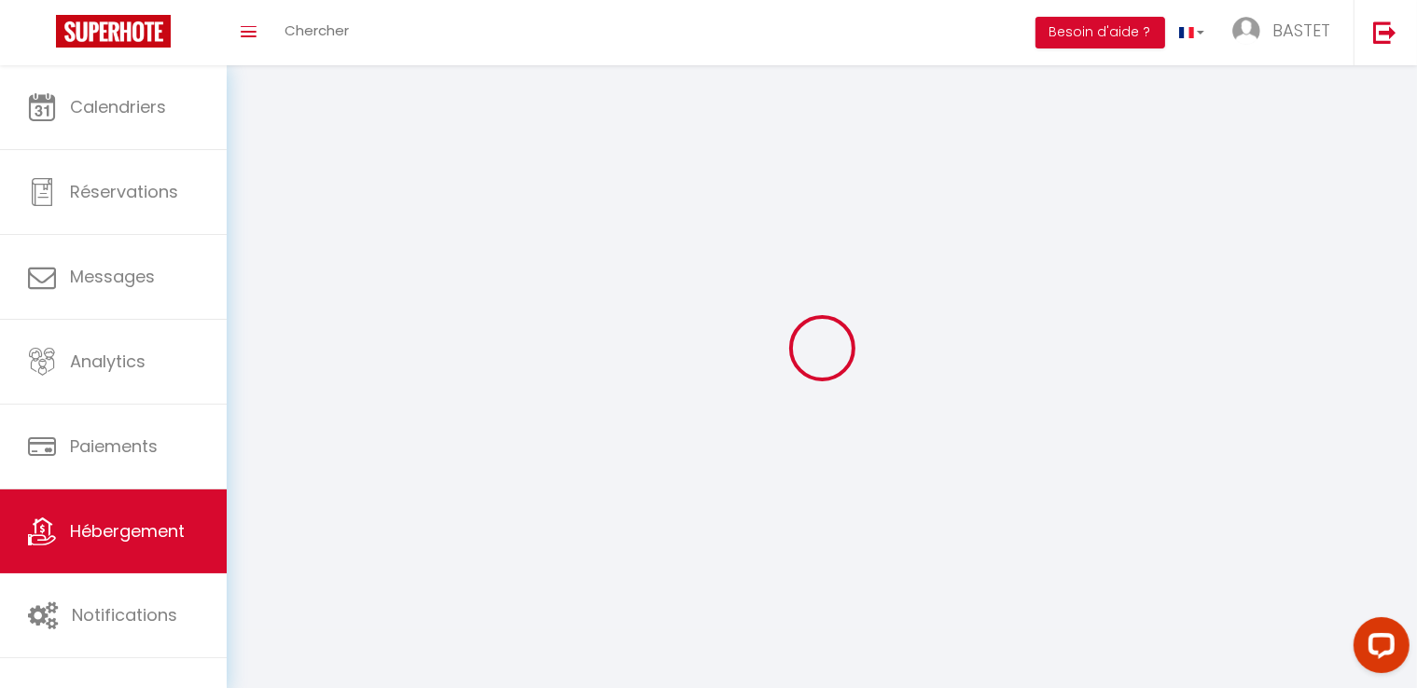
select select
checkbox input "false"
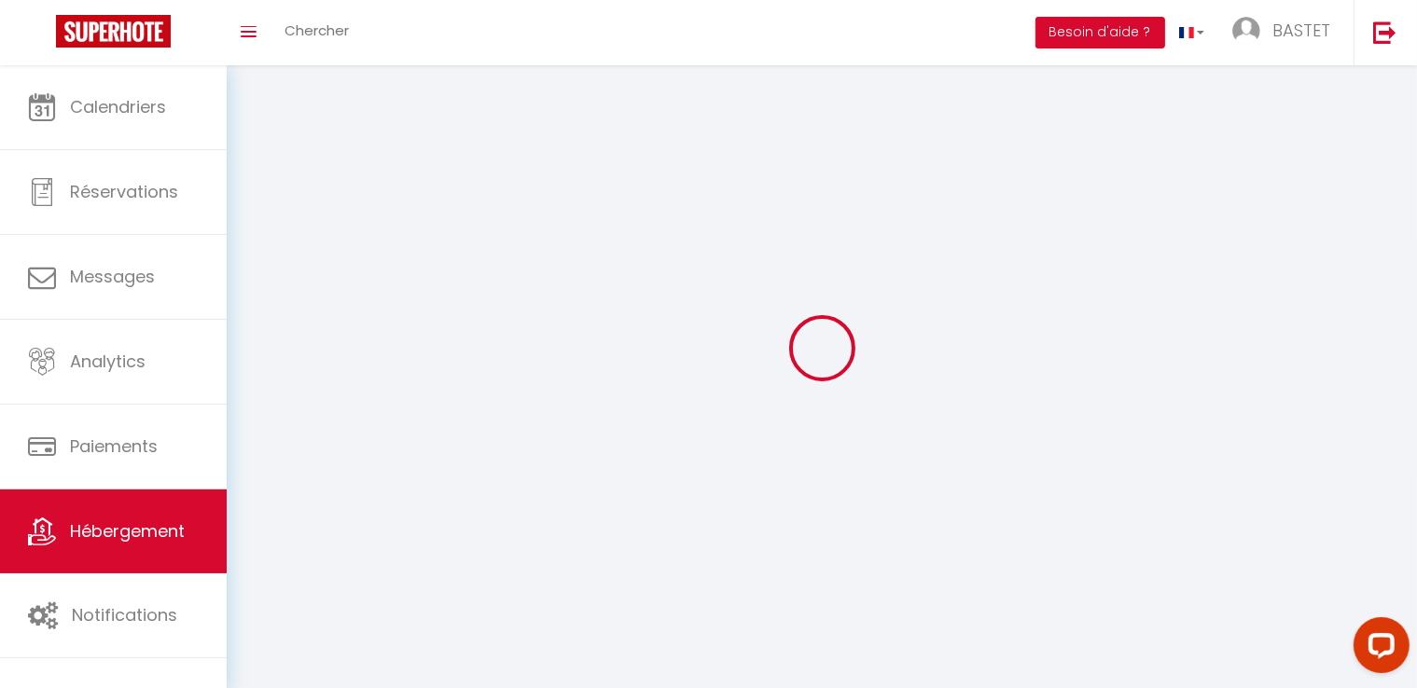
select select
select select "1"
select select "28"
select select
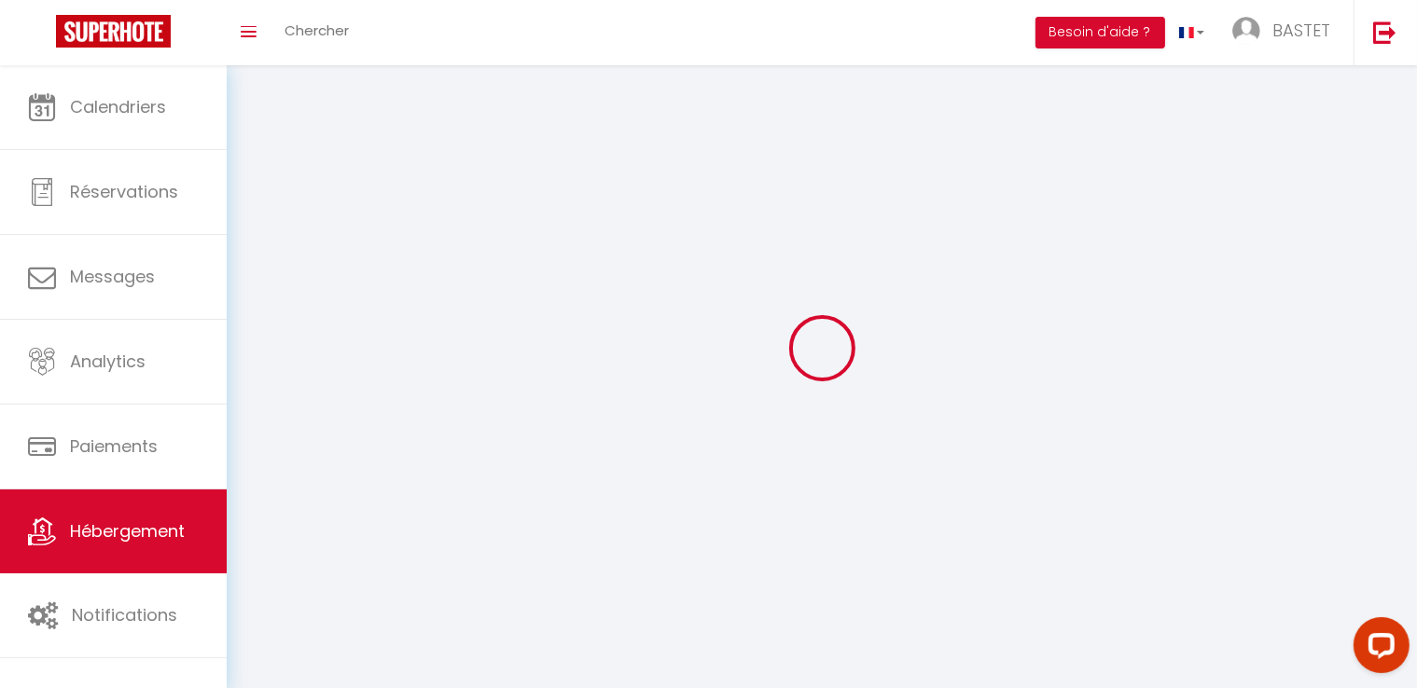
select select
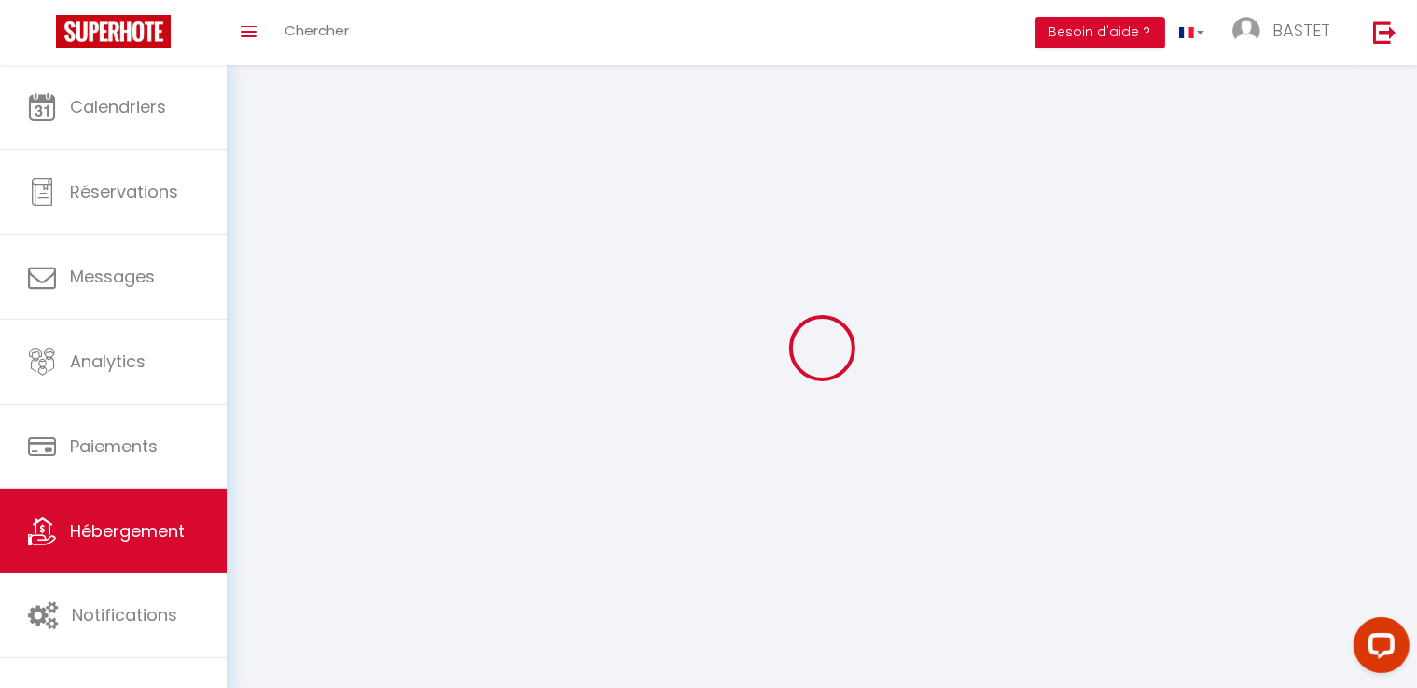
checkbox input "false"
select select
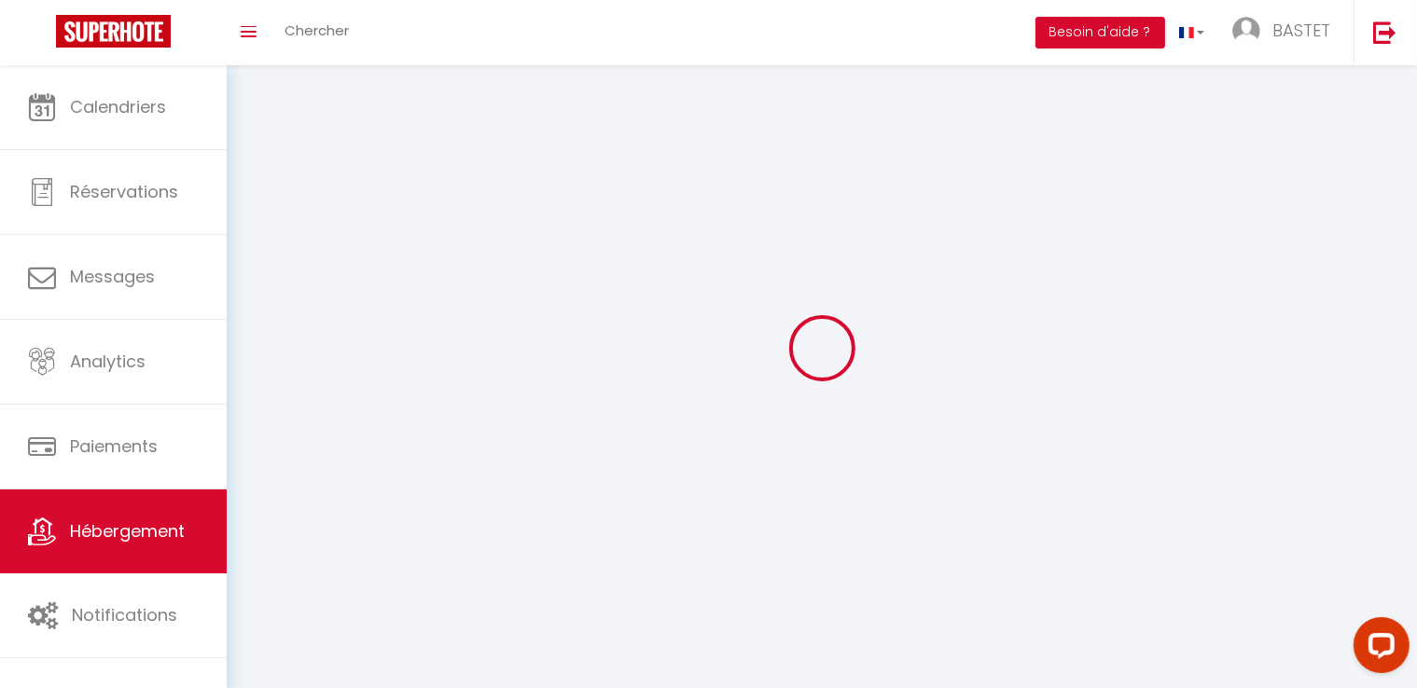
select select
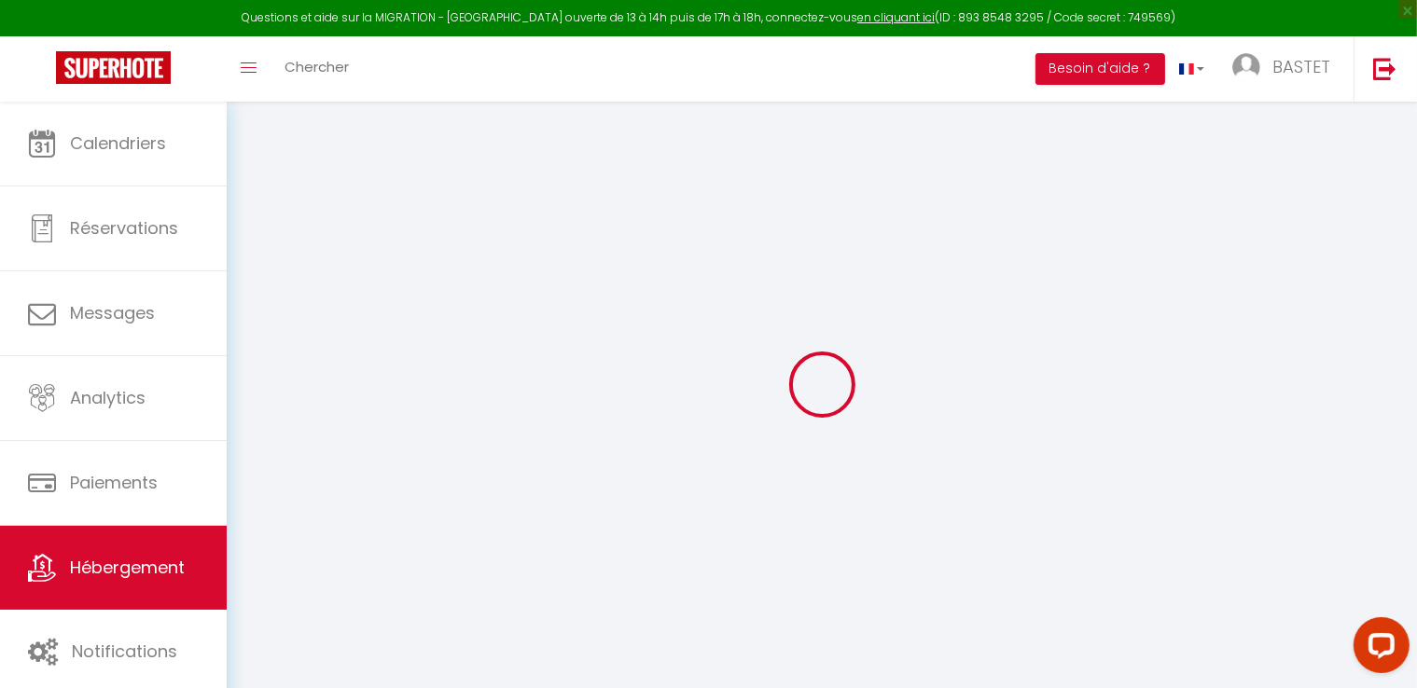
select select
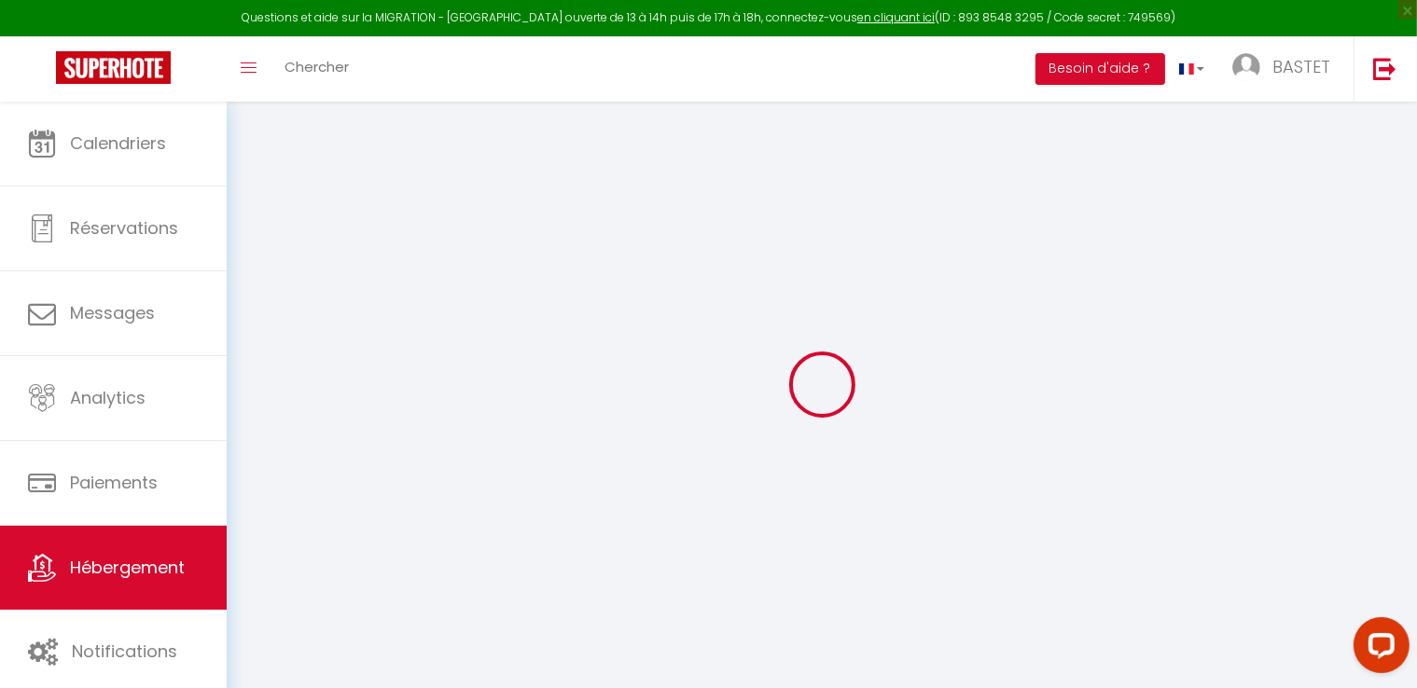
select select
checkbox input "false"
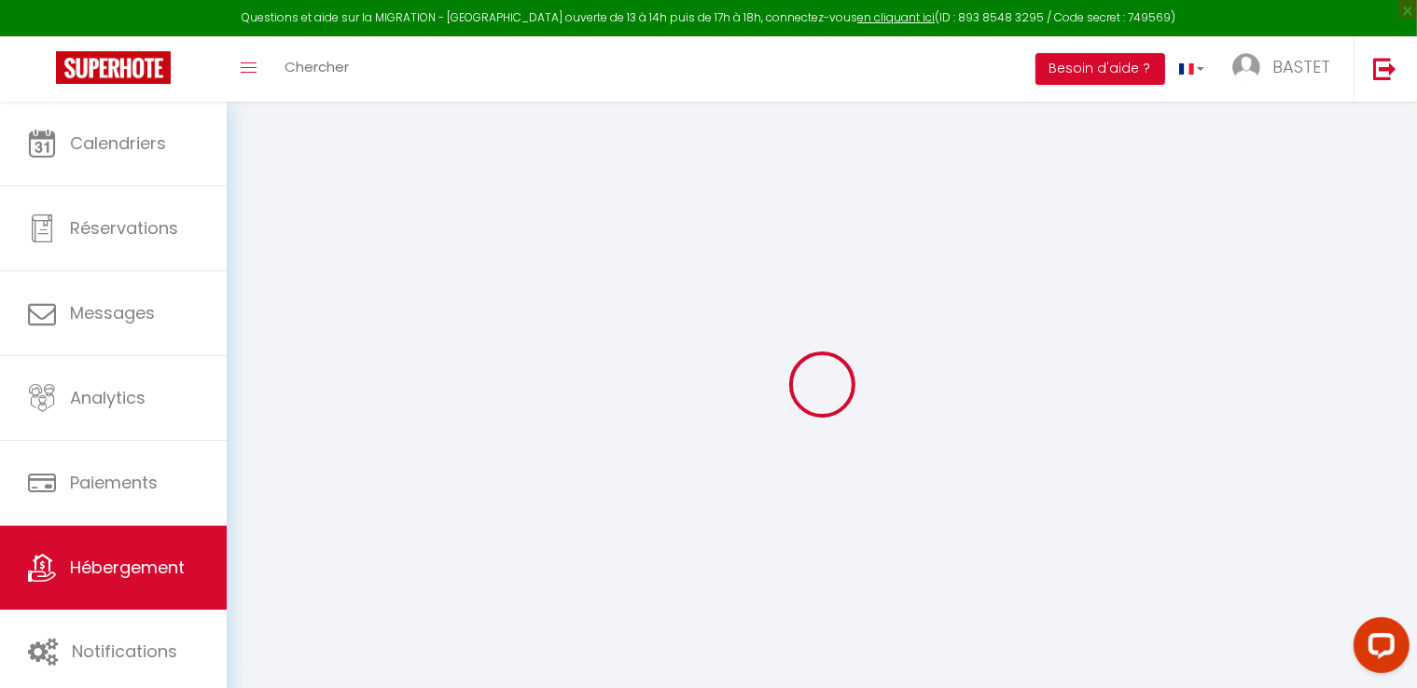
select select
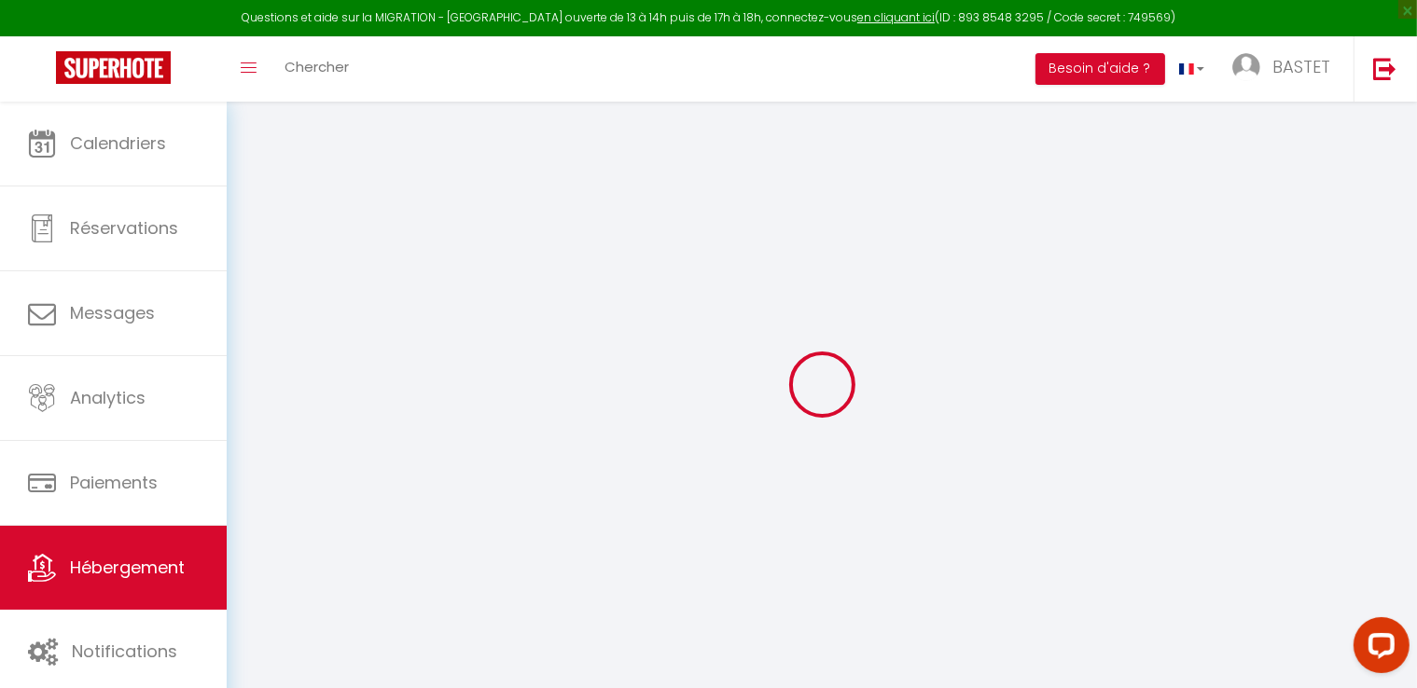
select select
checkbox input "false"
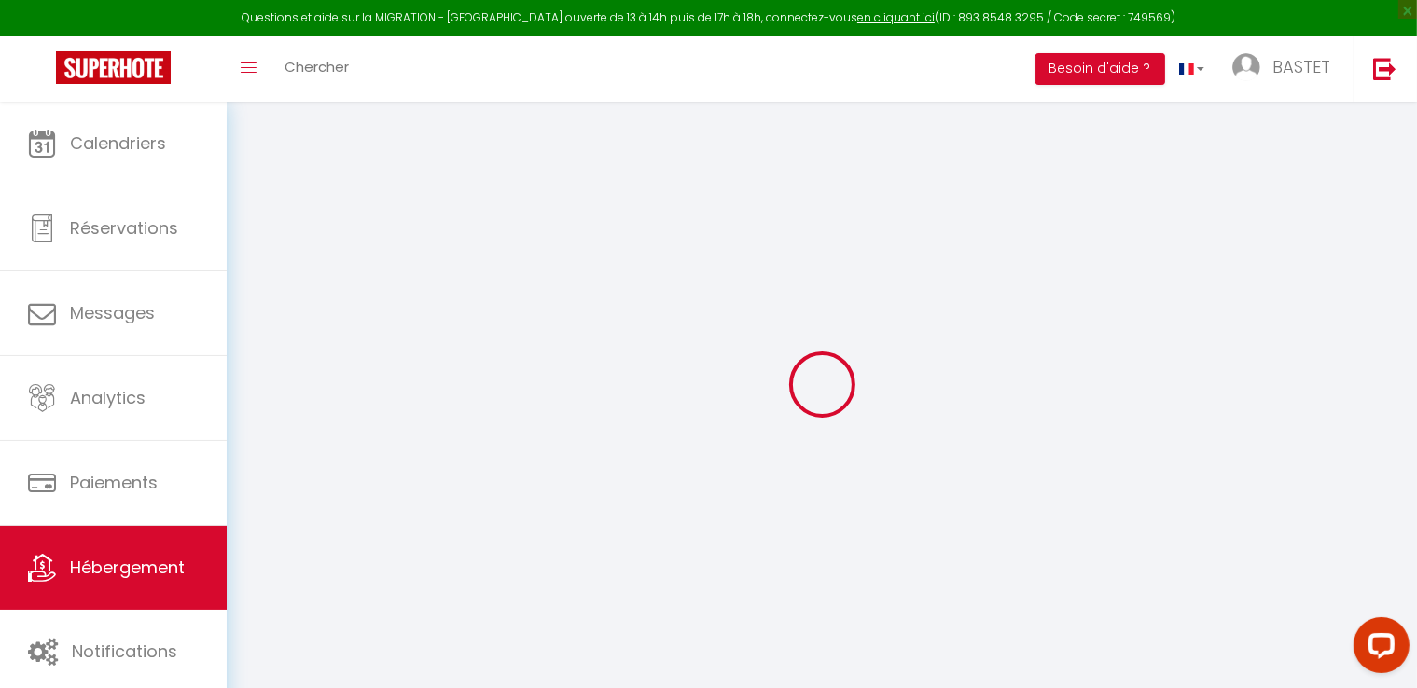
checkbox input "false"
select select
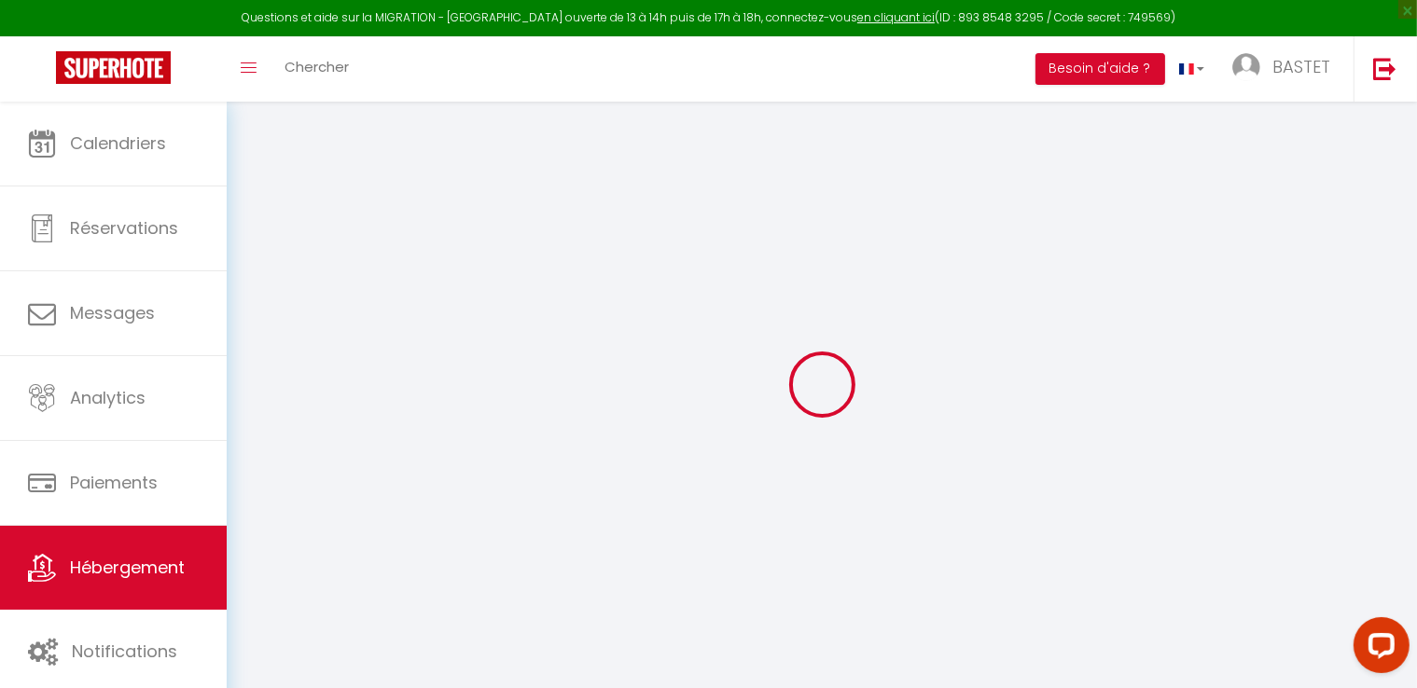
select select
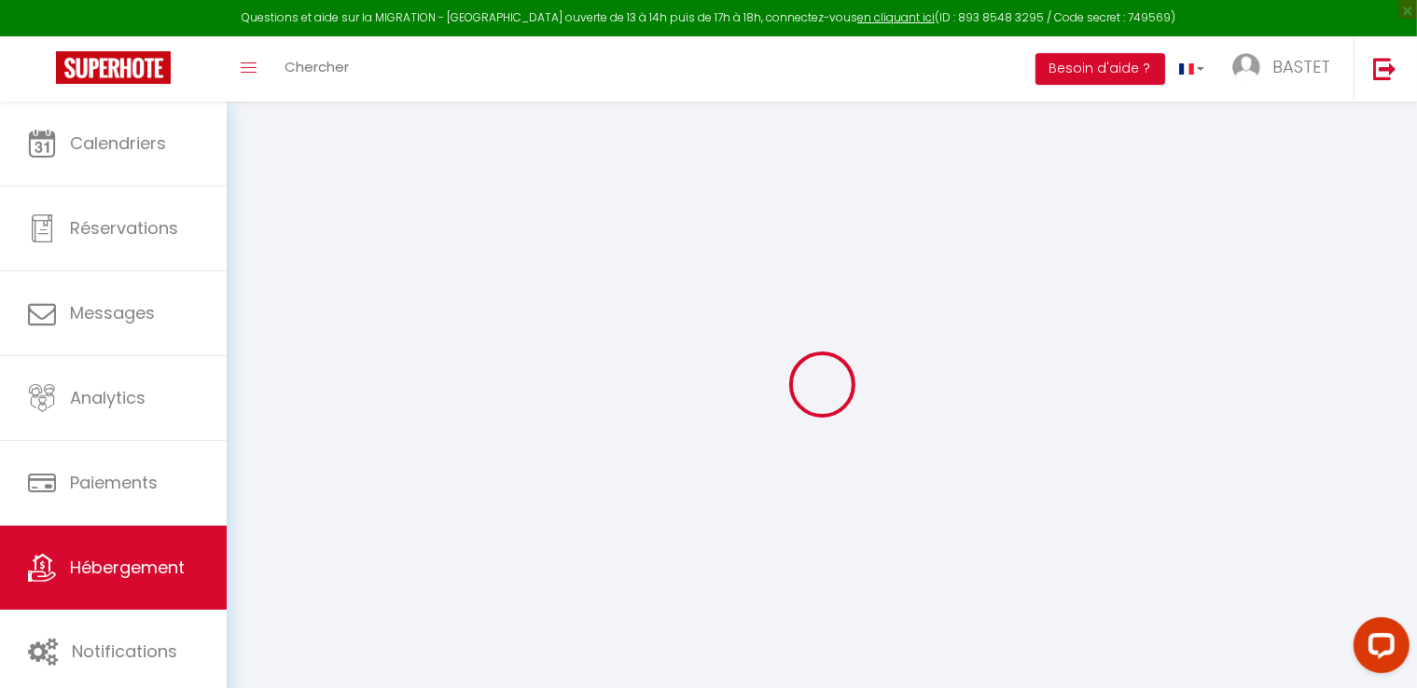
checkbox input "false"
select select
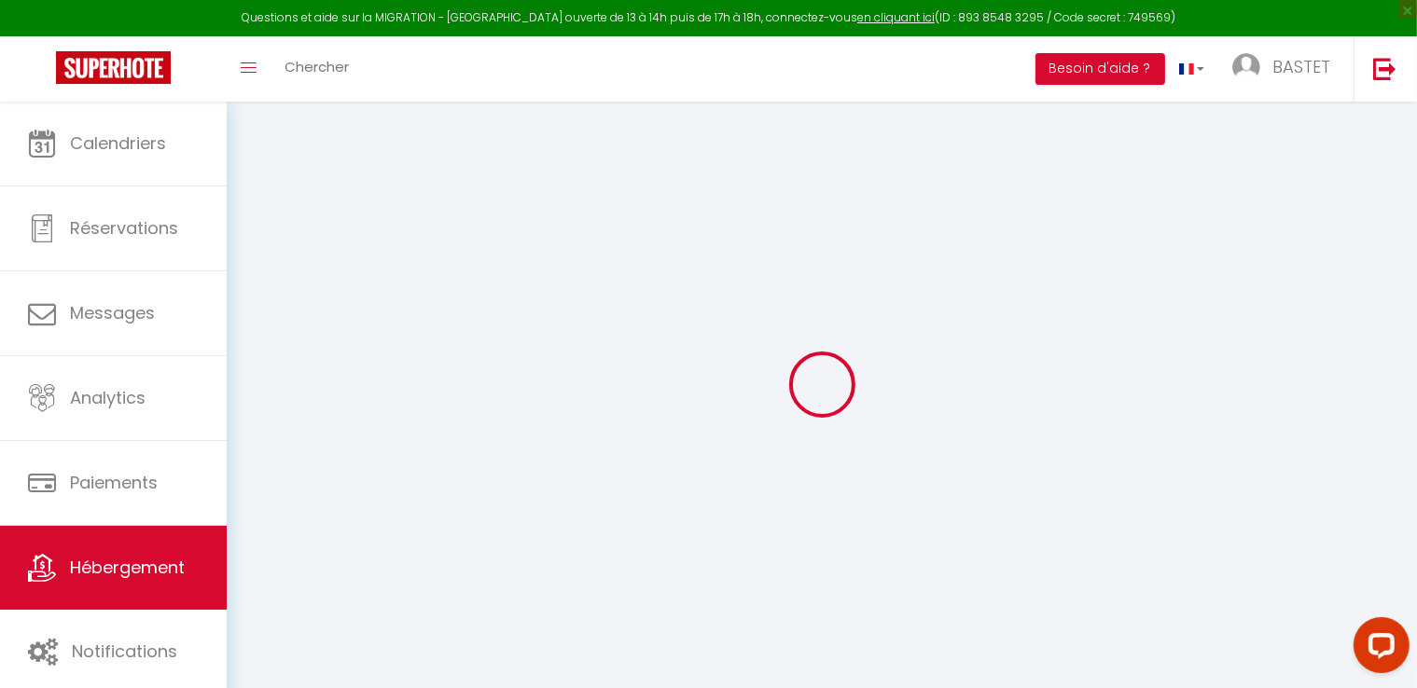
select select
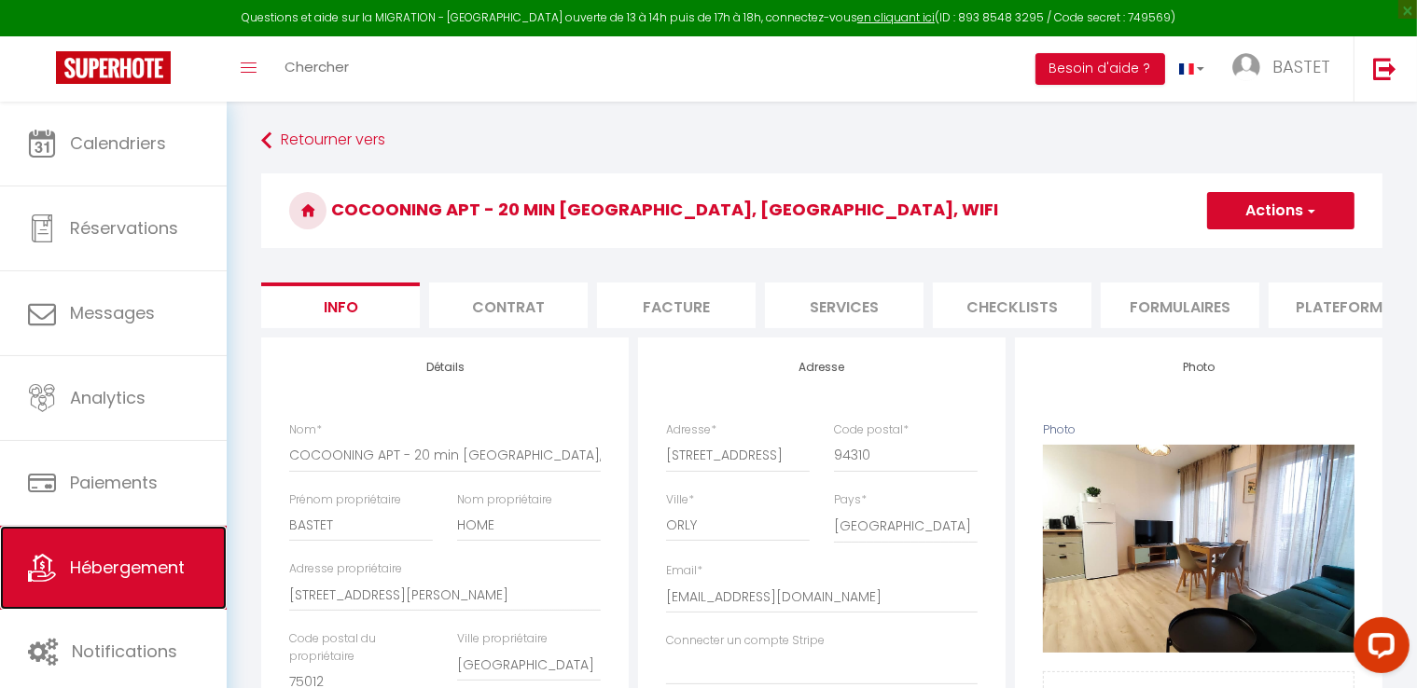
click at [166, 562] on span "Hébergement" at bounding box center [127, 567] width 115 height 23
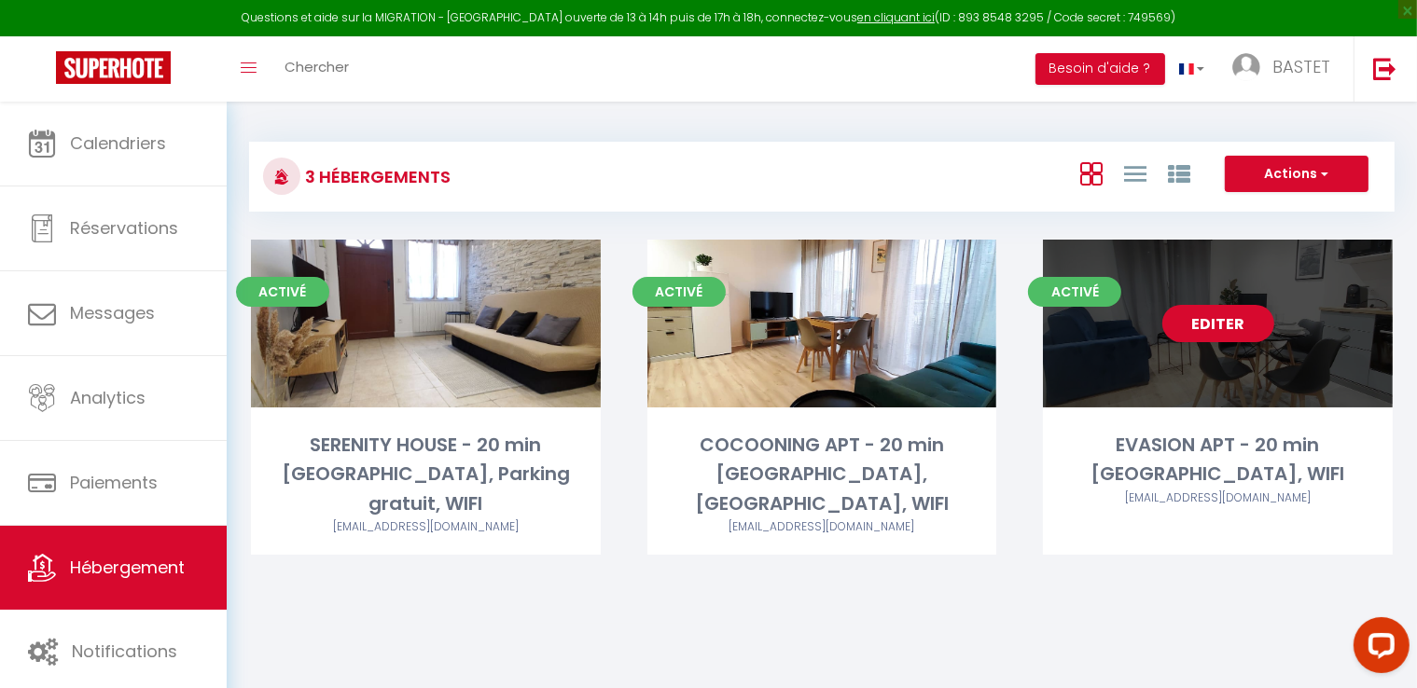
click at [1257, 326] on link "Editer" at bounding box center [1218, 323] width 112 height 37
click at [1199, 318] on link "Editer" at bounding box center [1218, 323] width 112 height 37
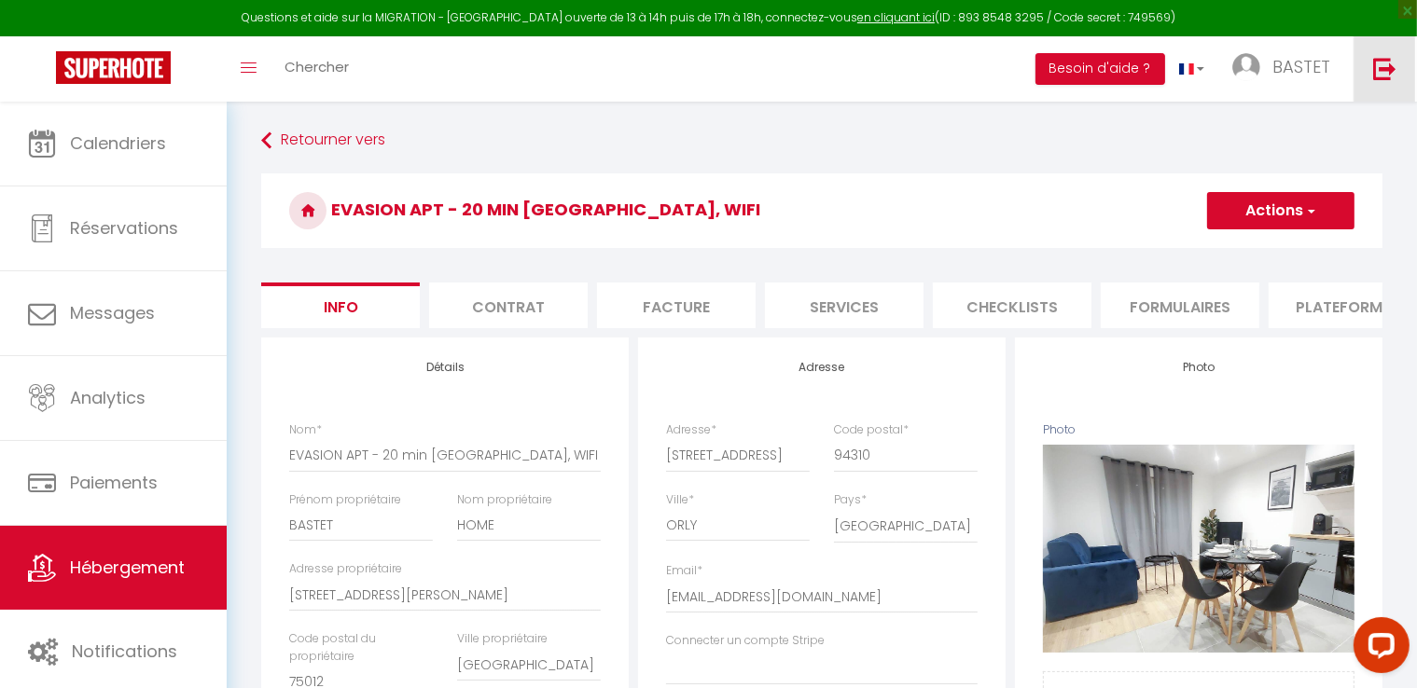
click at [1381, 64] on img at bounding box center [1384, 68] width 23 height 23
